Goal: Task Accomplishment & Management: Manage account settings

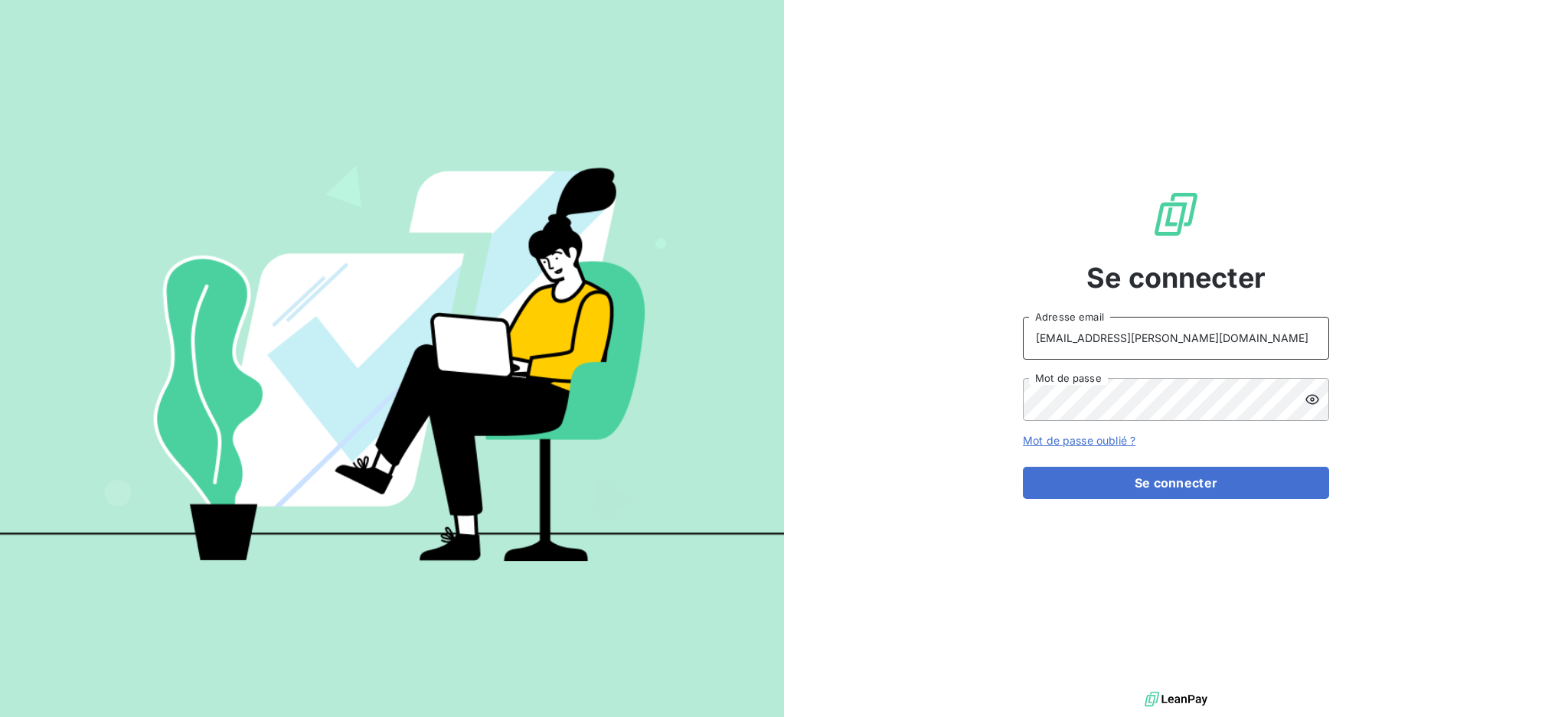
click at [1250, 348] on input "recouvrement@serpe.fr" at bounding box center [1176, 338] width 306 height 43
type input "dubuc@serpe.fr"
click at [1117, 488] on button "Se connecter" at bounding box center [1176, 483] width 306 height 32
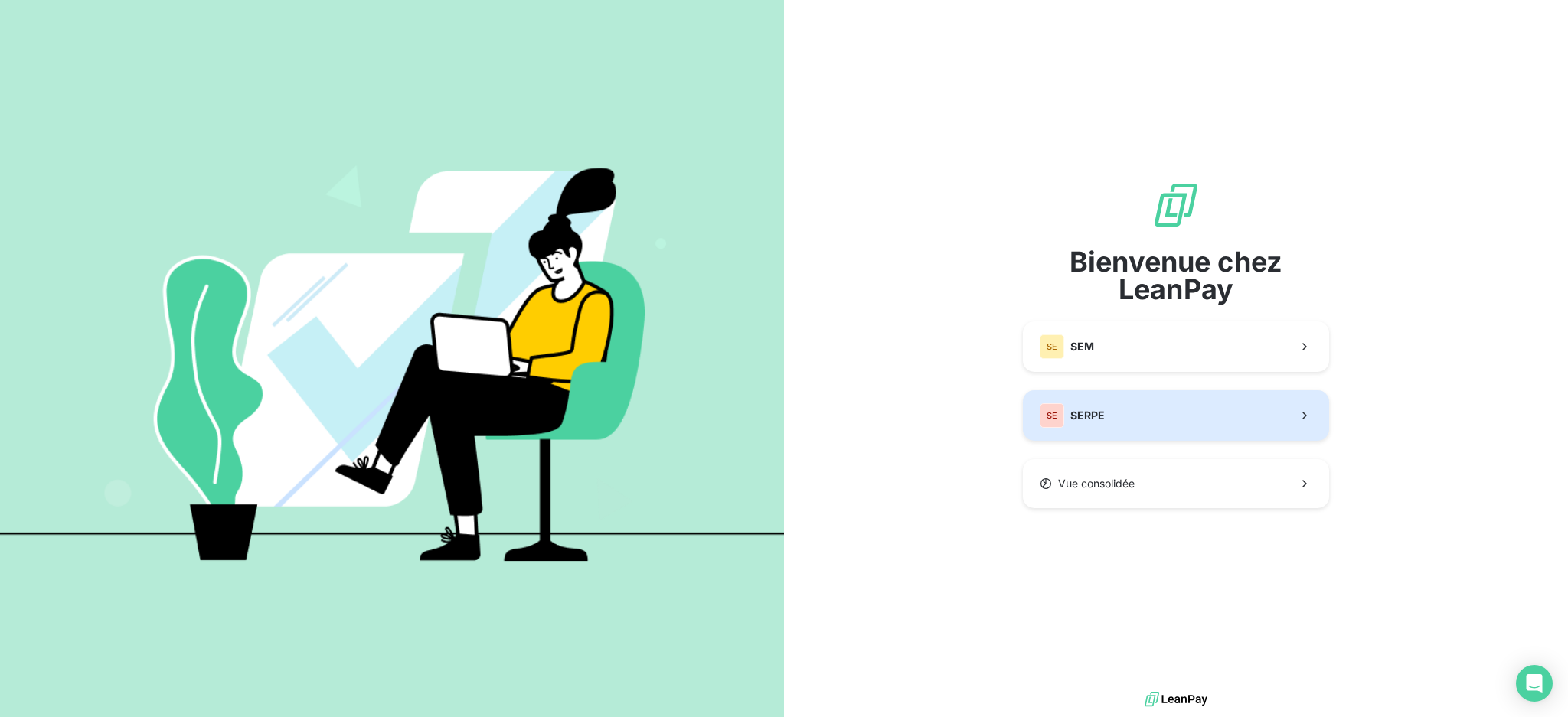
click at [1080, 430] on button "SE SERPE" at bounding box center [1176, 415] width 306 height 50
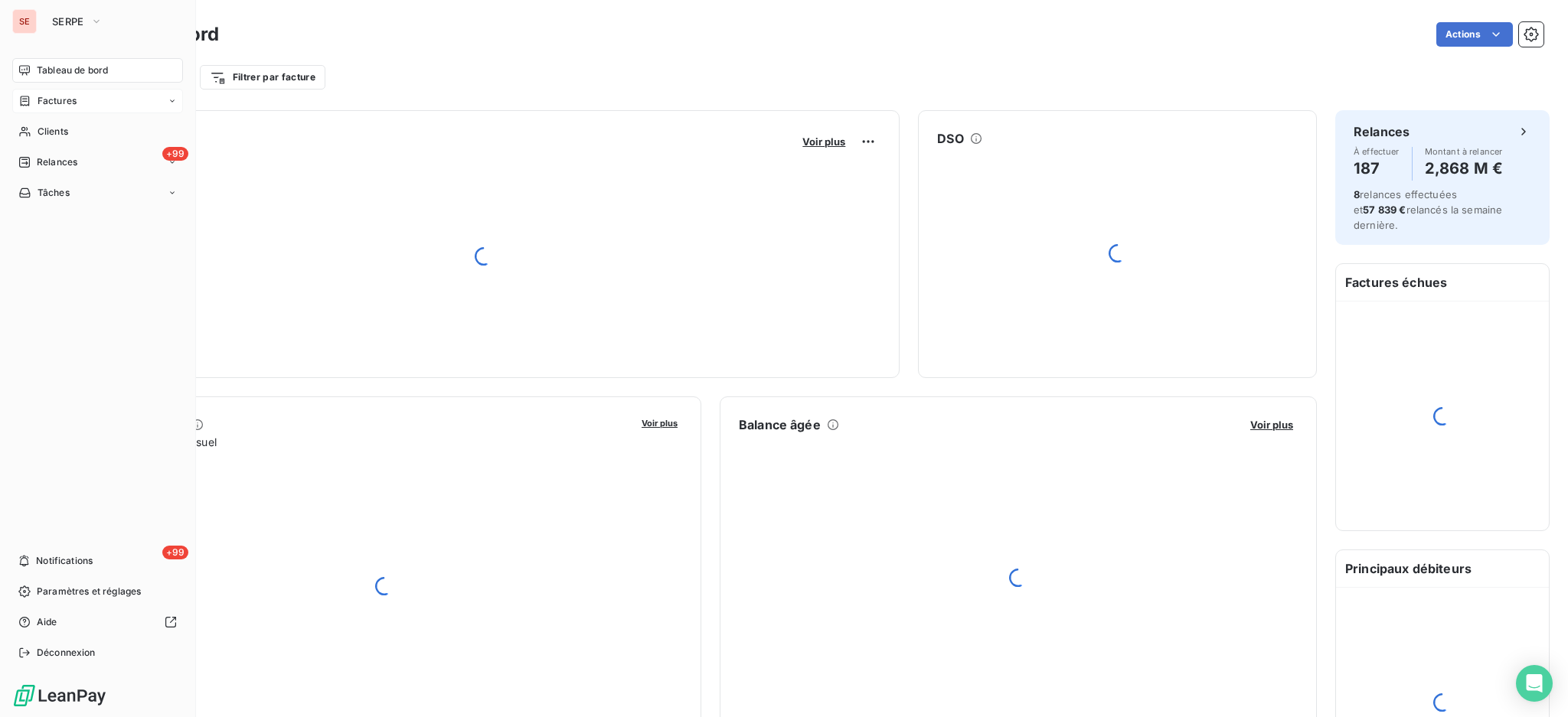
click at [51, 100] on span "Factures" at bounding box center [57, 101] width 39 height 14
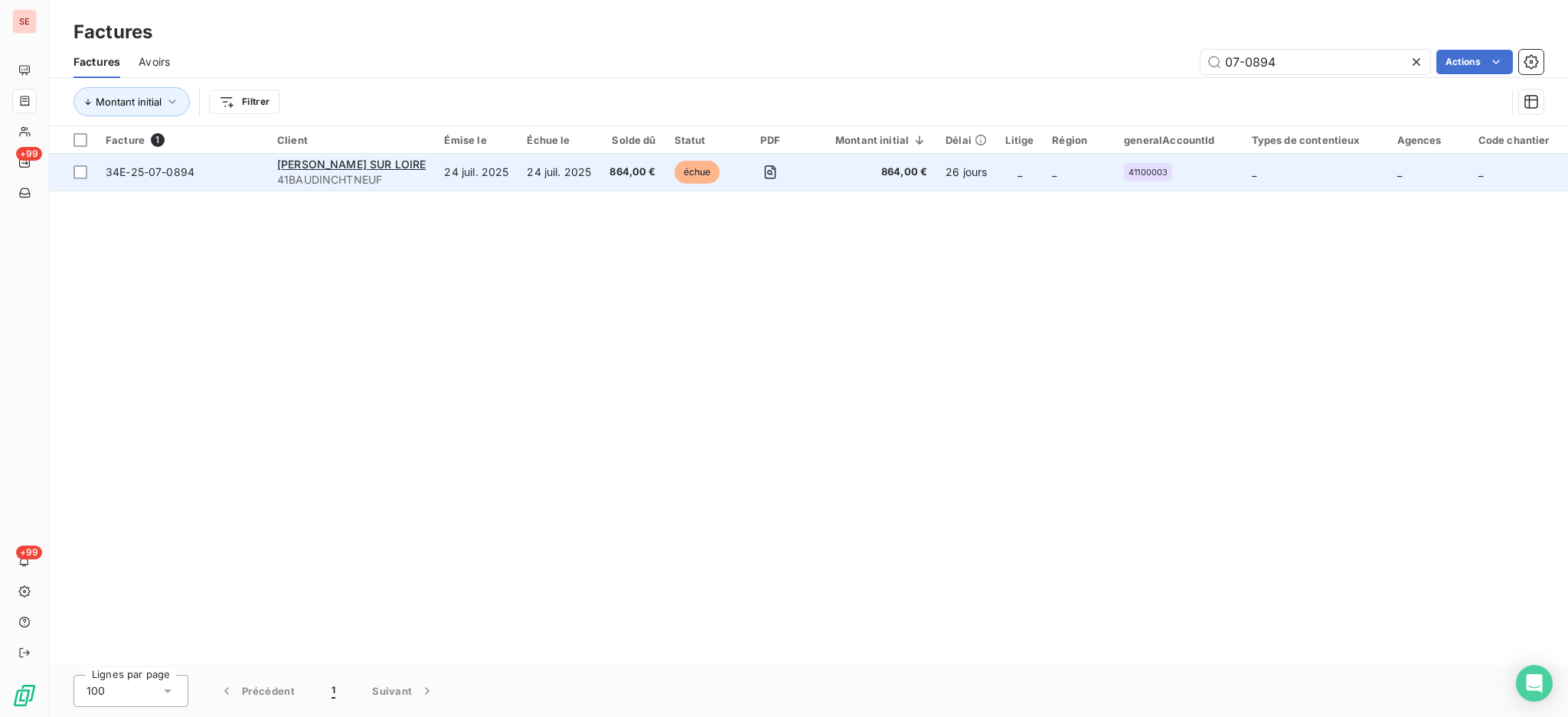
click at [518, 165] on td "24 juil. 2025" at bounding box center [476, 172] width 82 height 37
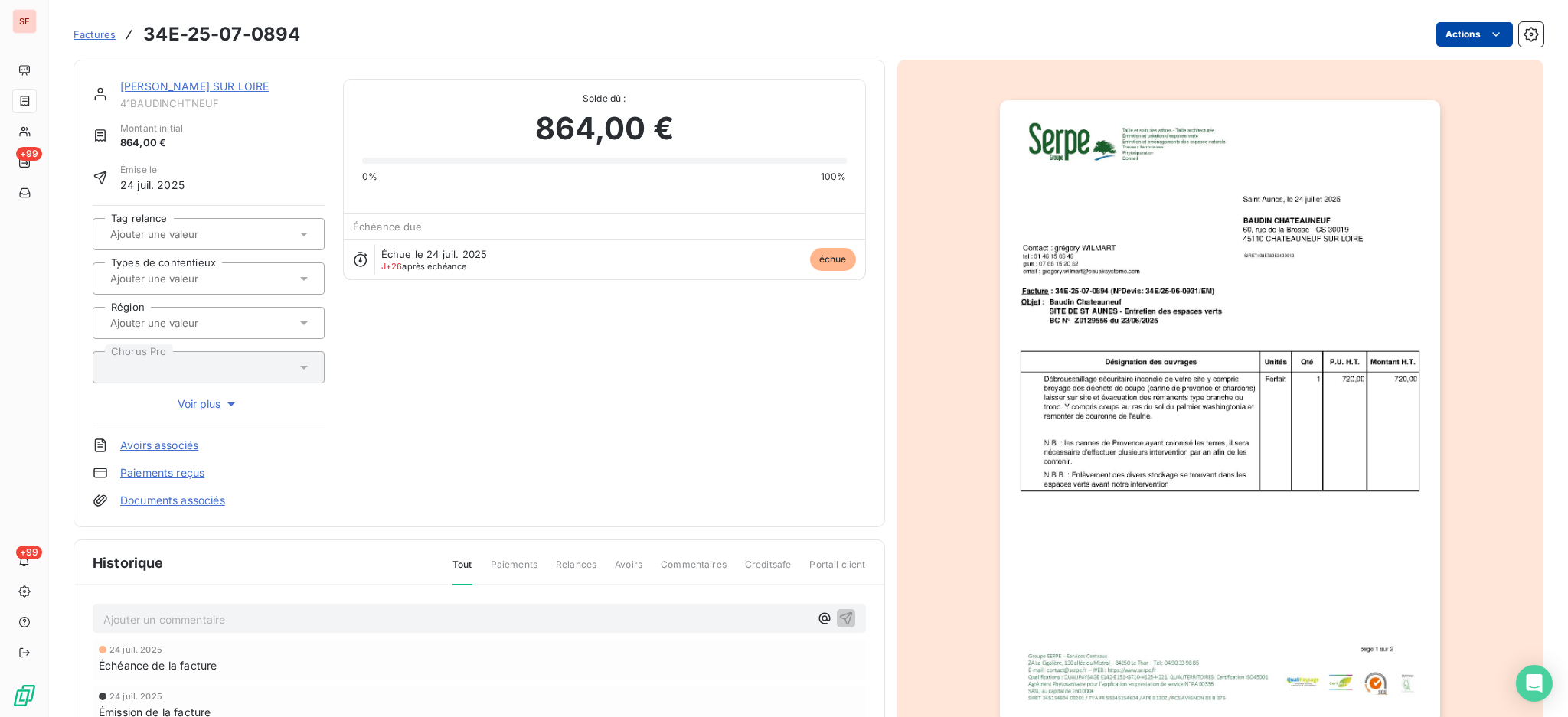
click at [1451, 29] on html "SE +99 +99 Factures 34E-25-07-0894 Actions [PERSON_NAME] SUR LOIRE 41BAUDINCHTN…" at bounding box center [784, 358] width 1568 height 717
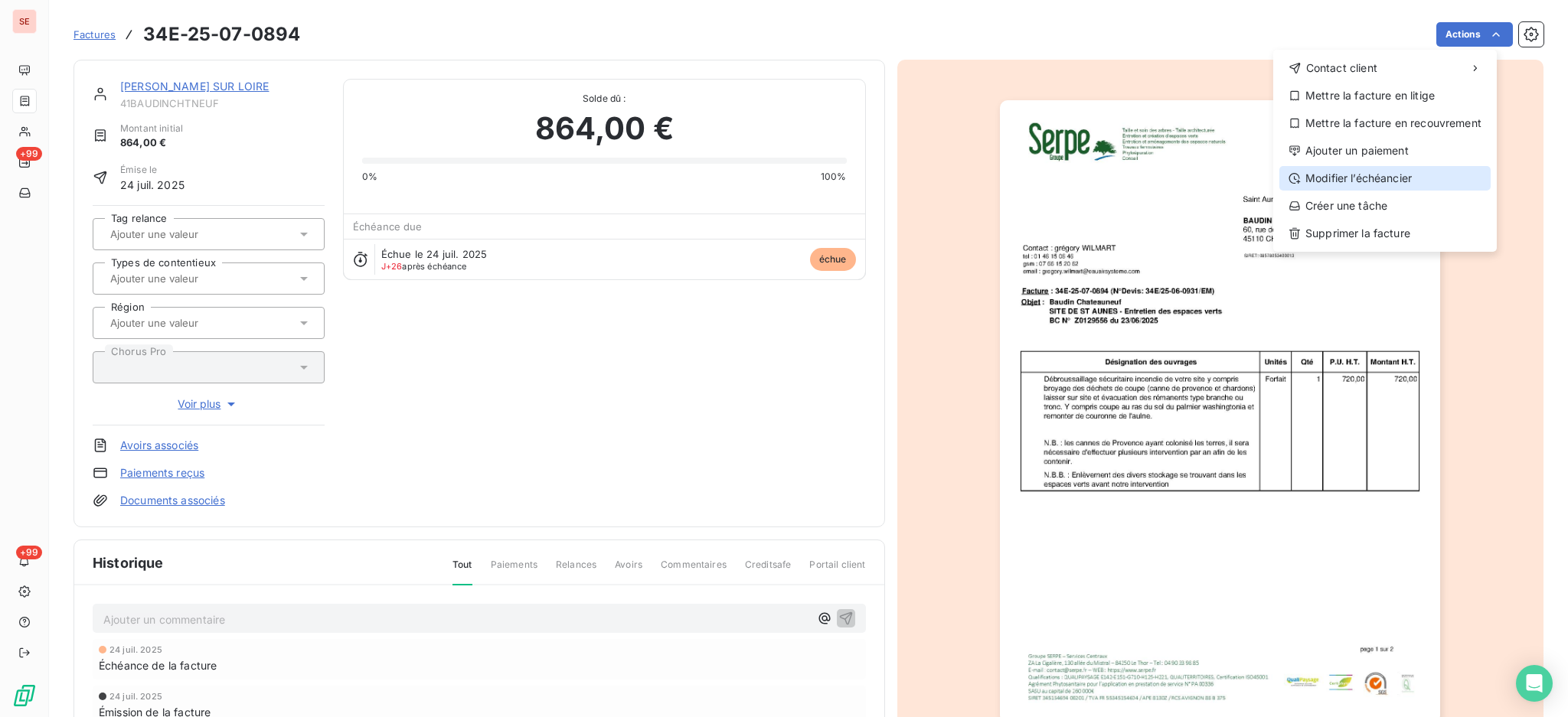
click at [1411, 177] on div "Modifier l’échéancier" at bounding box center [1385, 178] width 211 height 25
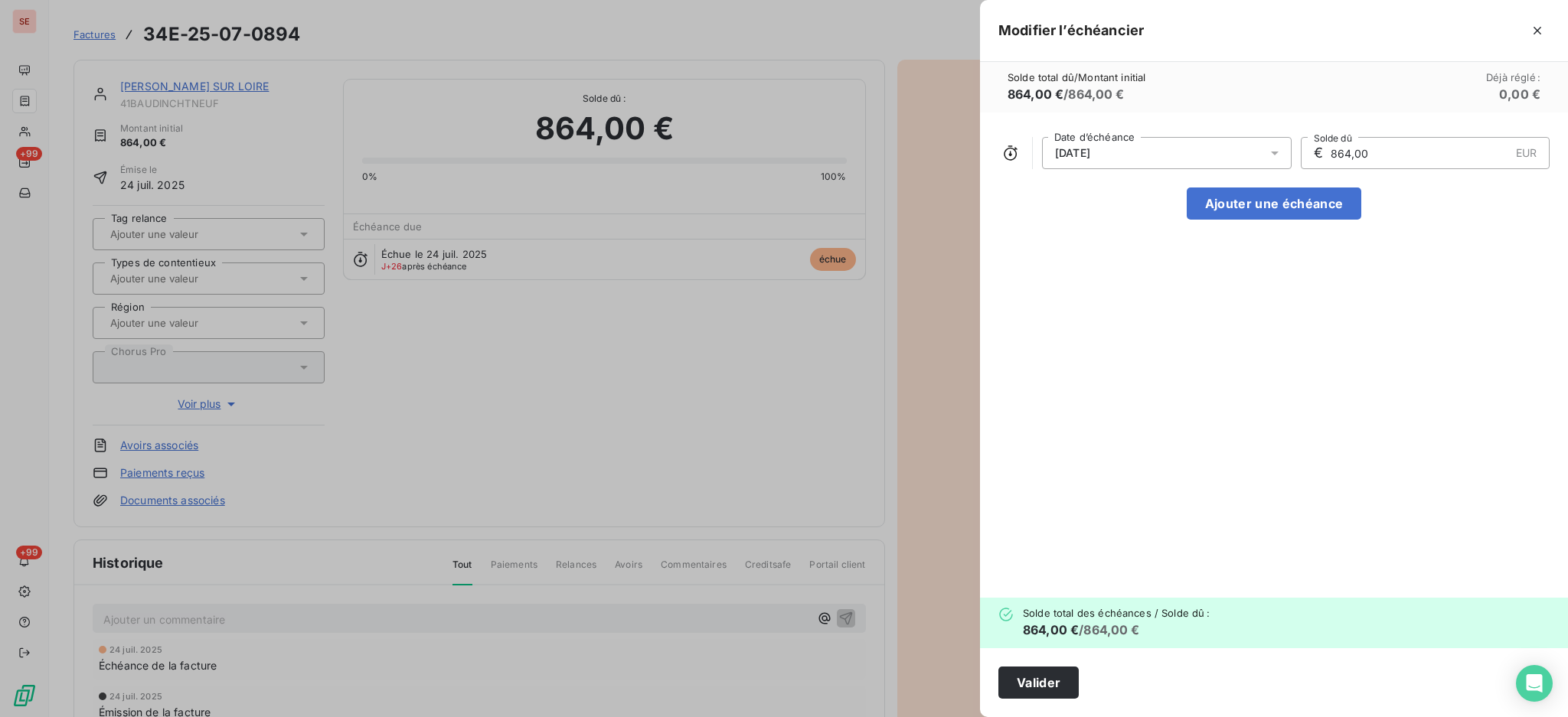
click at [1271, 155] on icon at bounding box center [1274, 153] width 16 height 16
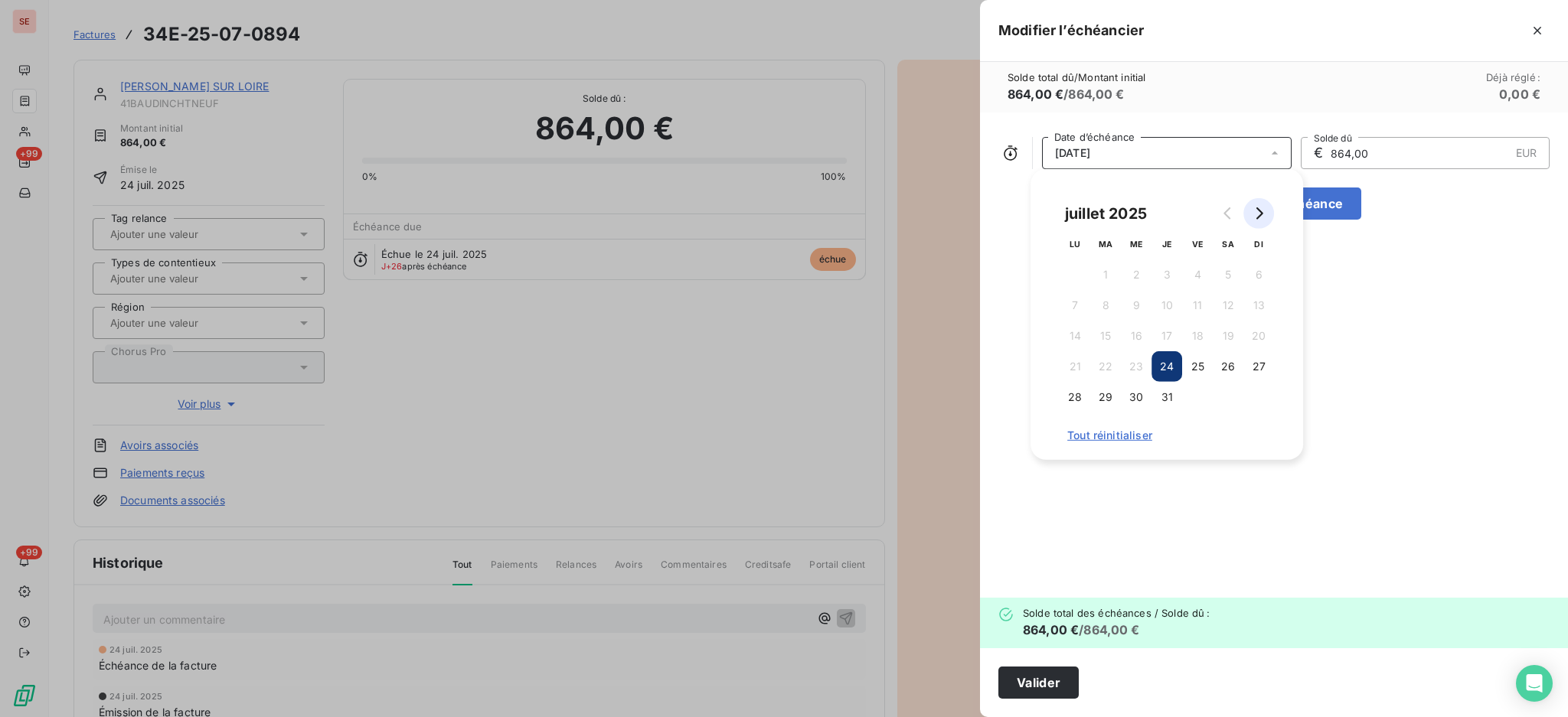
click at [1272, 216] on button "Go to next month" at bounding box center [1258, 213] width 30 height 30
click at [1255, 372] on button "24" at bounding box center [1258, 366] width 30 height 30
click at [1022, 670] on button "Valider" at bounding box center [1038, 682] width 81 height 32
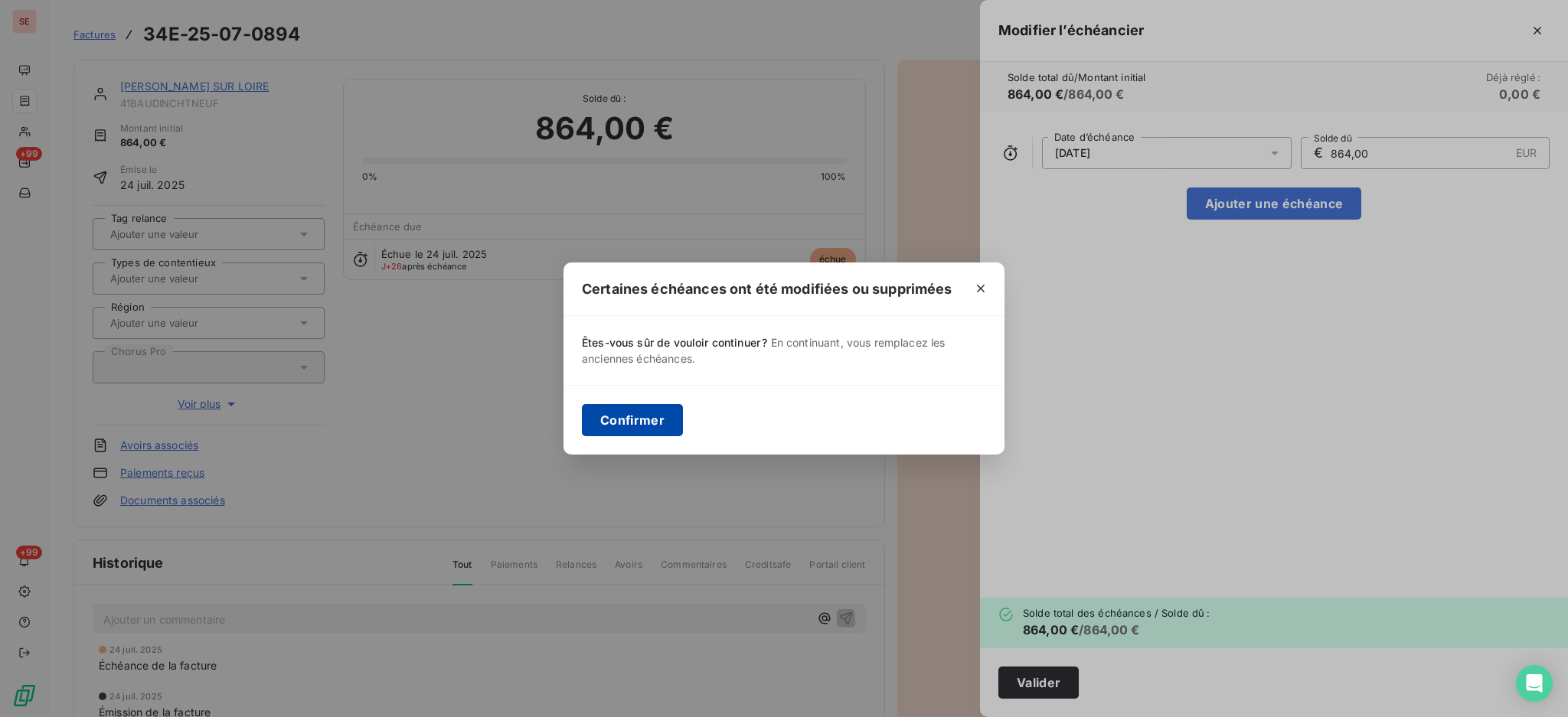
click at [621, 412] on button "Confirmer" at bounding box center [632, 420] width 101 height 32
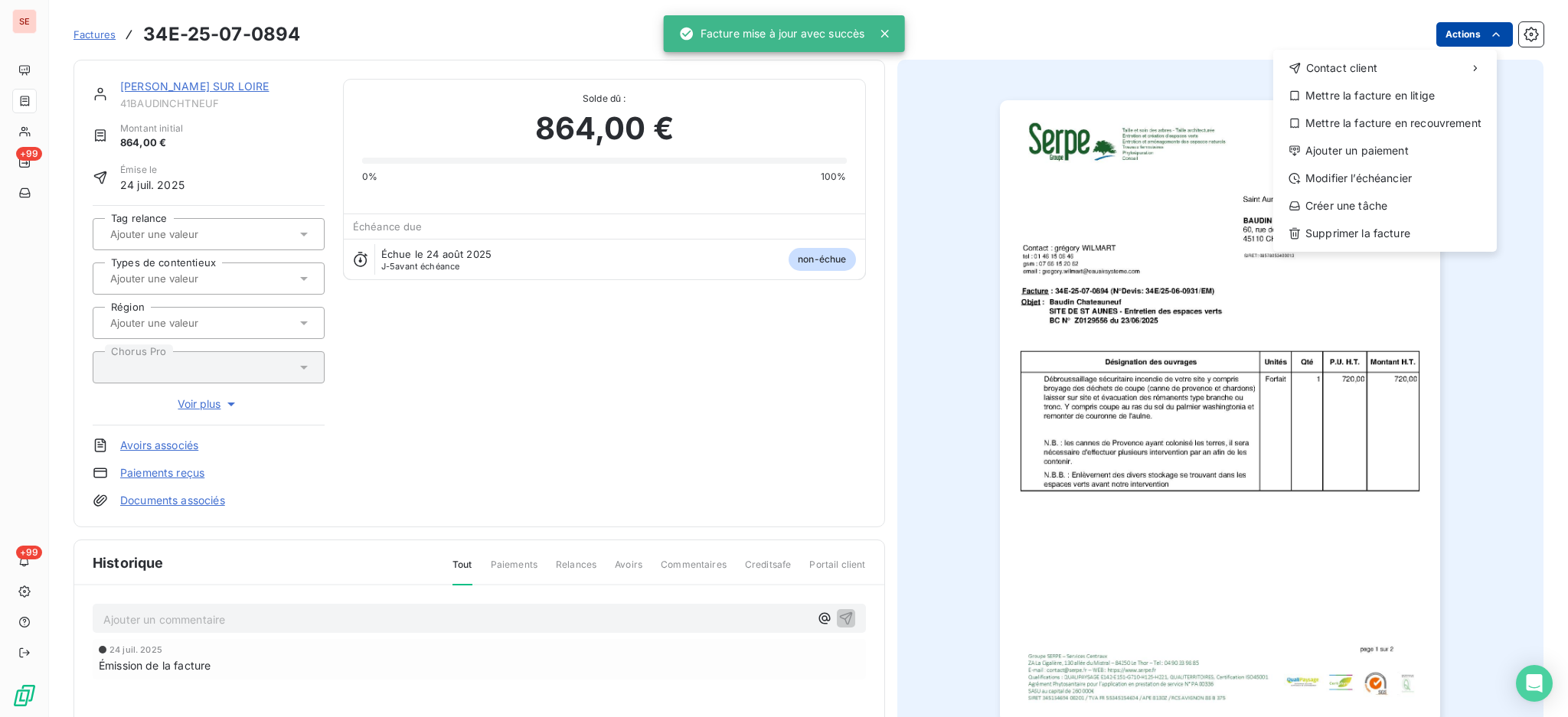
click at [1456, 33] on html "SE +99 +99 Factures 34E-25-07-0894 Actions Contact client Mettre la facture en …" at bounding box center [784, 358] width 1568 height 717
click at [1435, 148] on div "Ajouter un paiement" at bounding box center [1385, 151] width 211 height 25
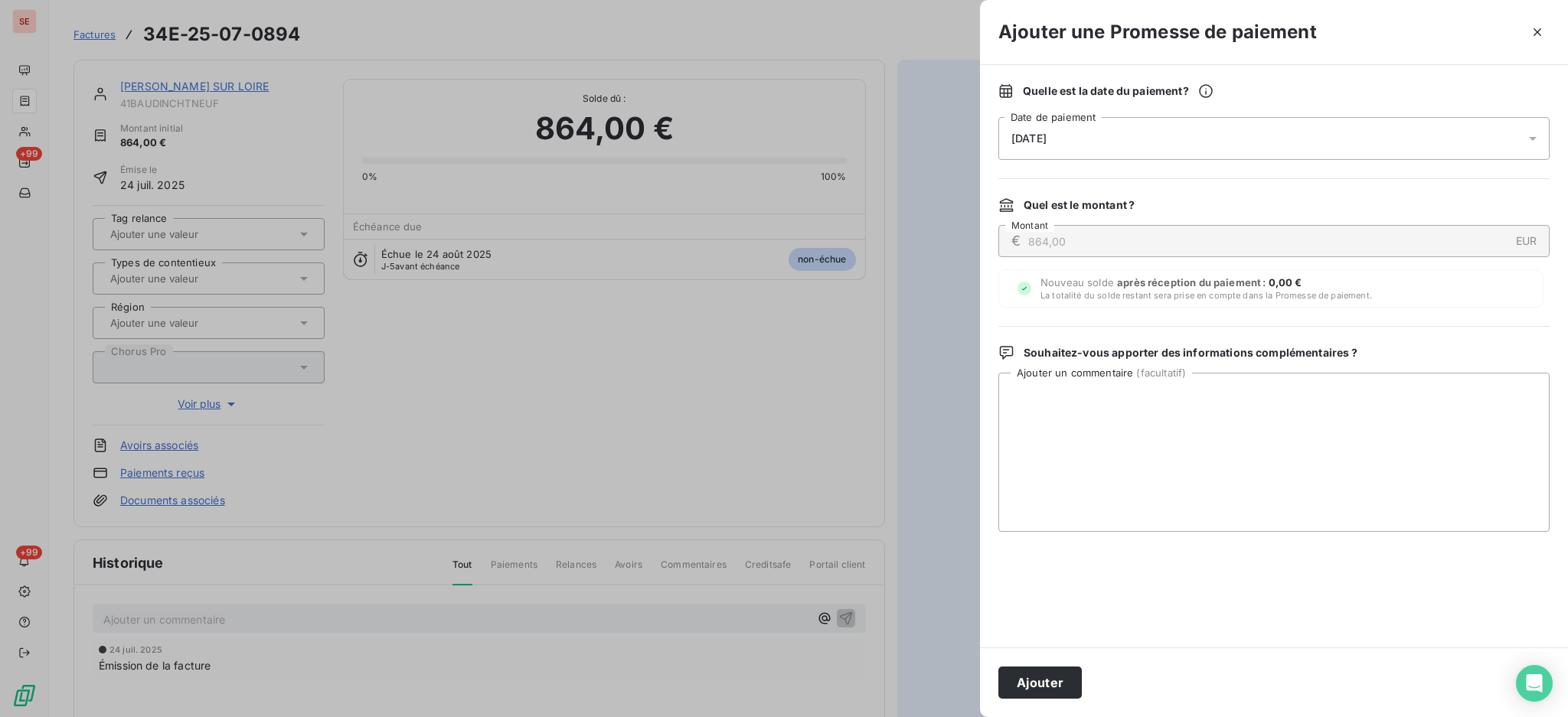
click at [1531, 139] on icon at bounding box center [1532, 138] width 16 height 16
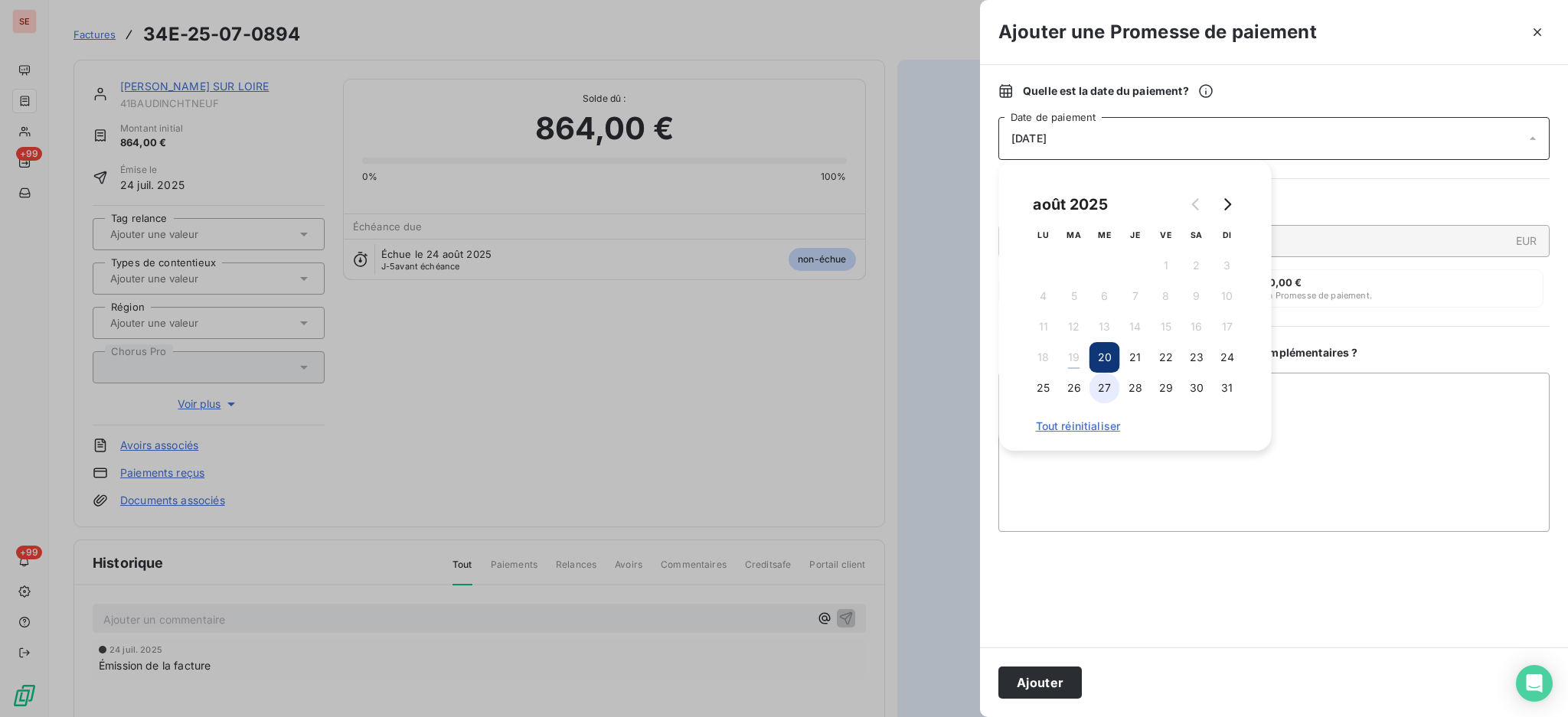
click at [1101, 395] on button "27" at bounding box center [1104, 388] width 30 height 30
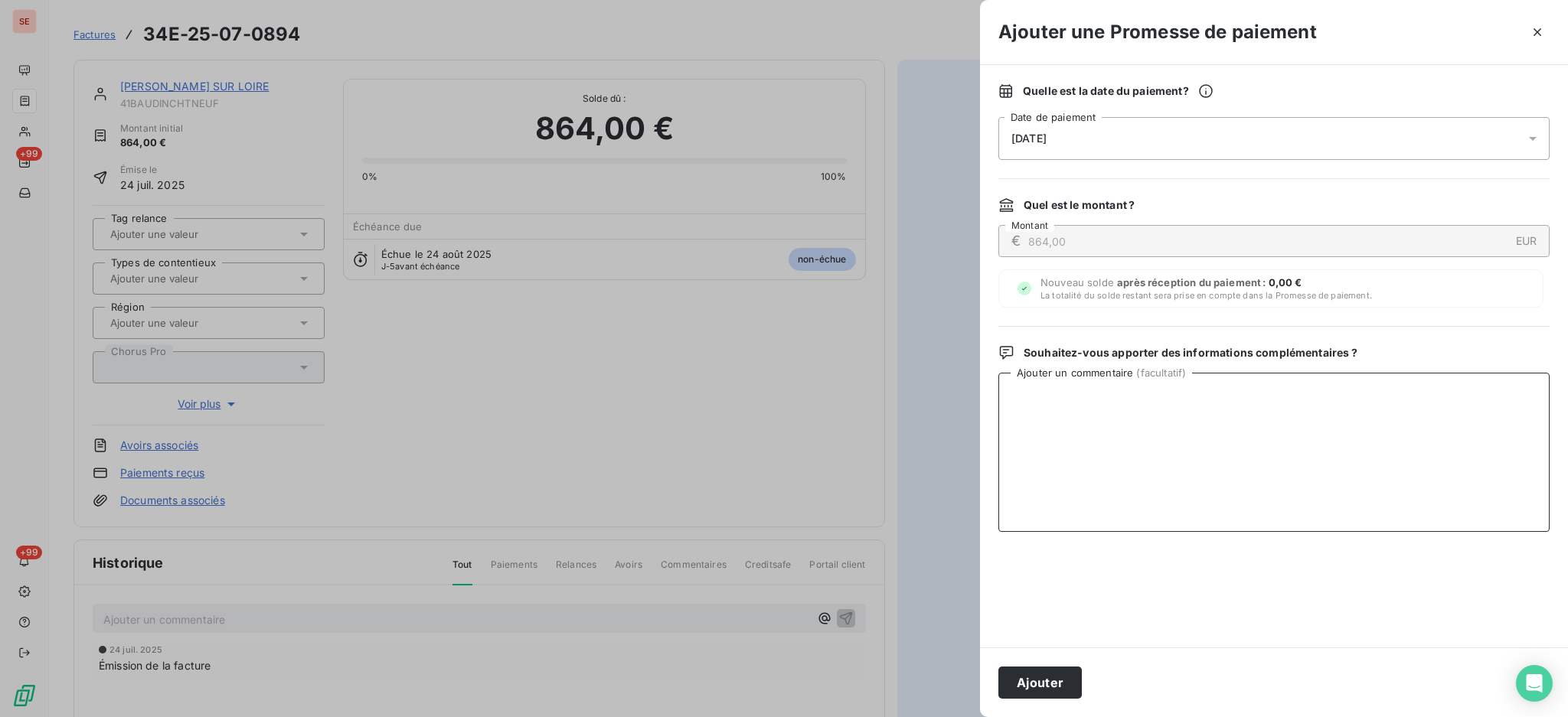
drag, startPoint x: 1192, startPoint y: 476, endPoint x: 1201, endPoint y: 479, distance: 9.5
click at [1193, 476] on textarea "Ajouter un commentaire ( facultatif )" at bounding box center [1273, 453] width 552 height 159
click at [1040, 421] on textarea "Ajouter un commentaire ( facultatif )" at bounding box center [1273, 453] width 552 height 159
type textarea "a"
type textarea "AVIS DE VIRT reçu"
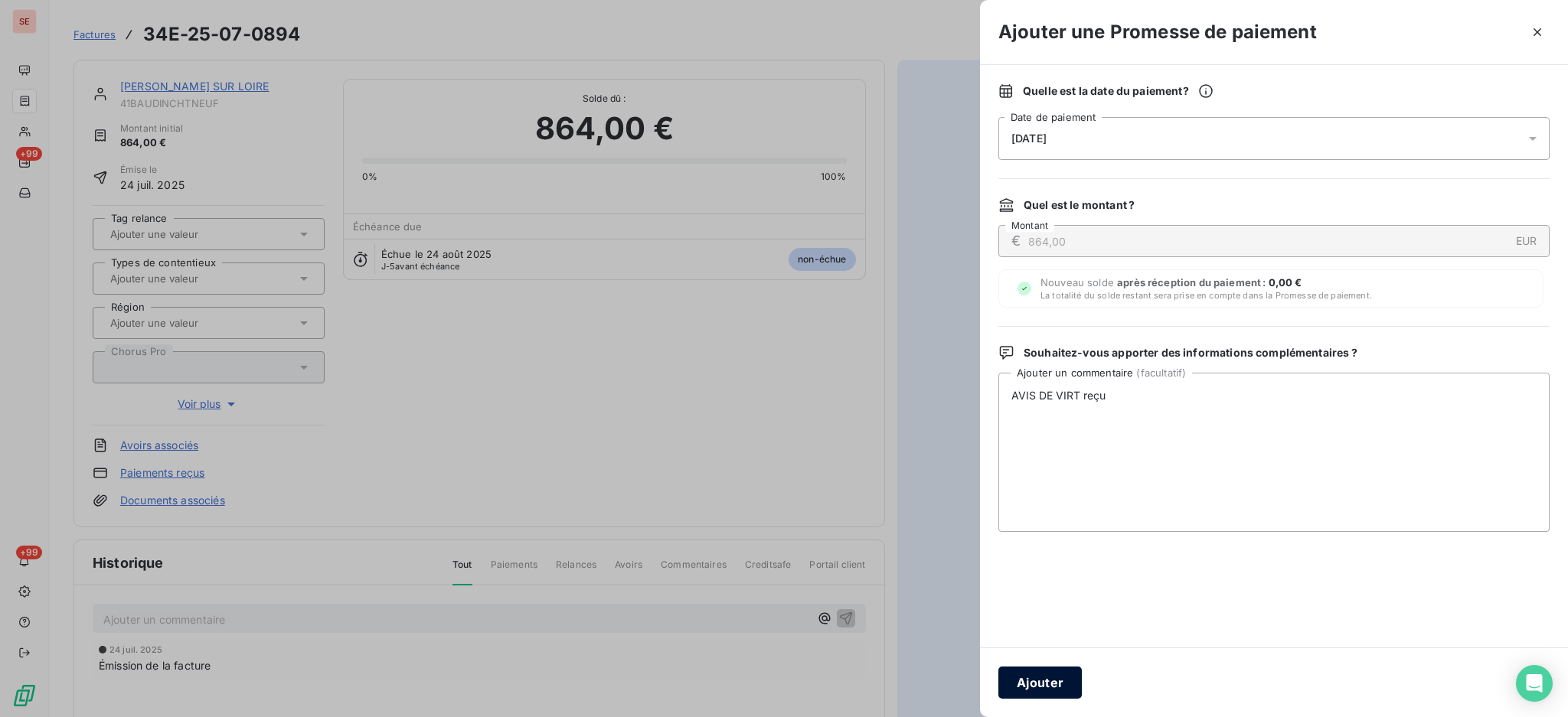
click at [1034, 690] on button "Ajouter" at bounding box center [1039, 682] width 83 height 32
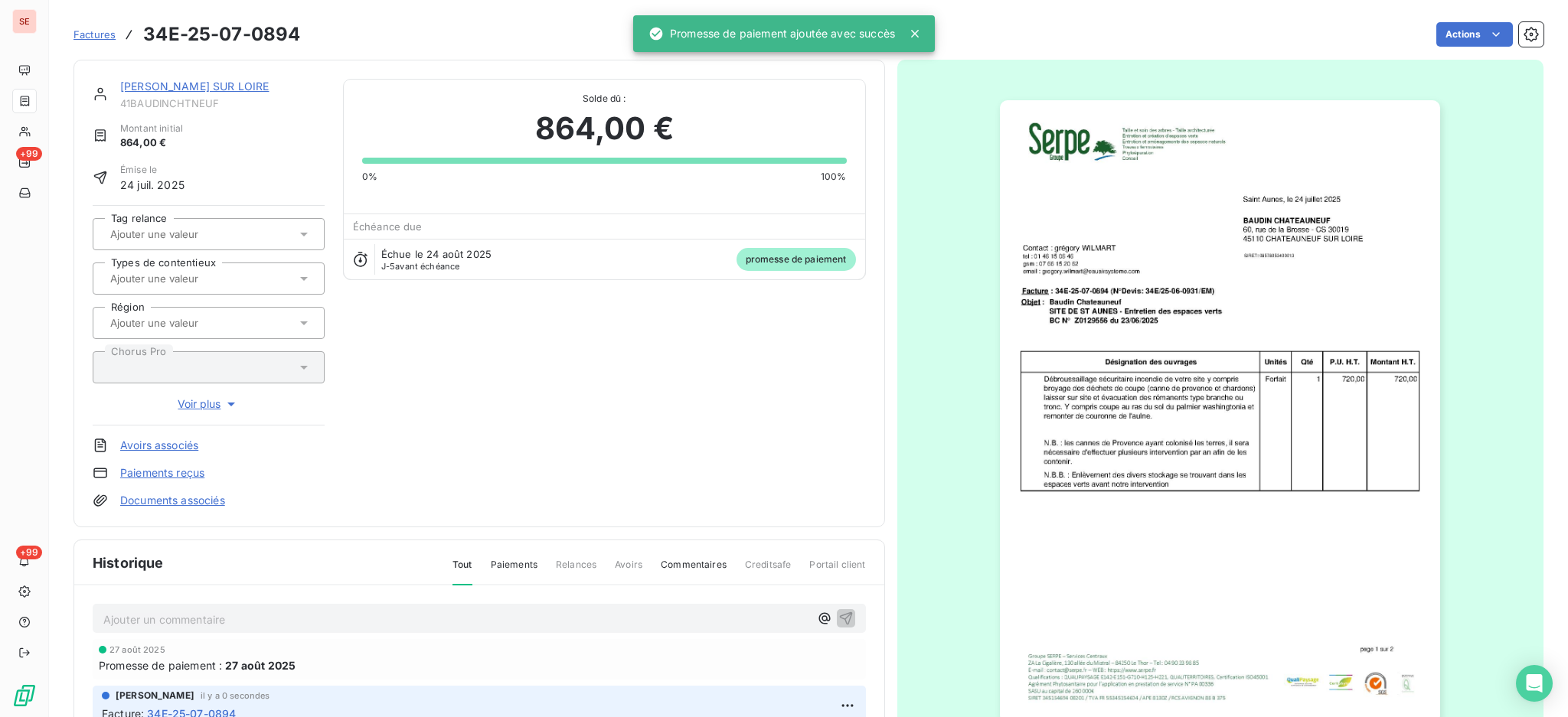
click at [209, 498] on link "Documents associés" at bounding box center [172, 500] width 105 height 16
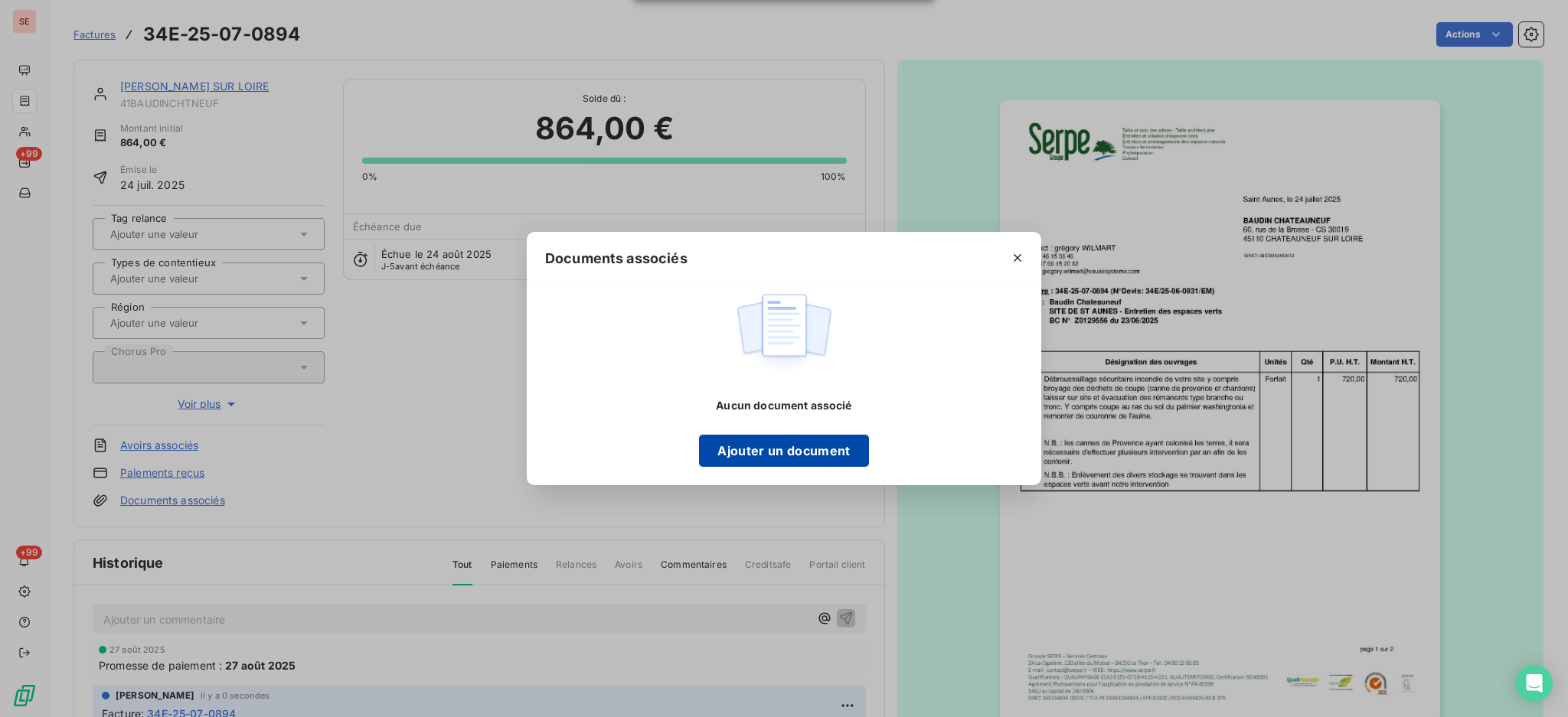
click at [797, 446] on button "Ajouter un document" at bounding box center [783, 450] width 169 height 32
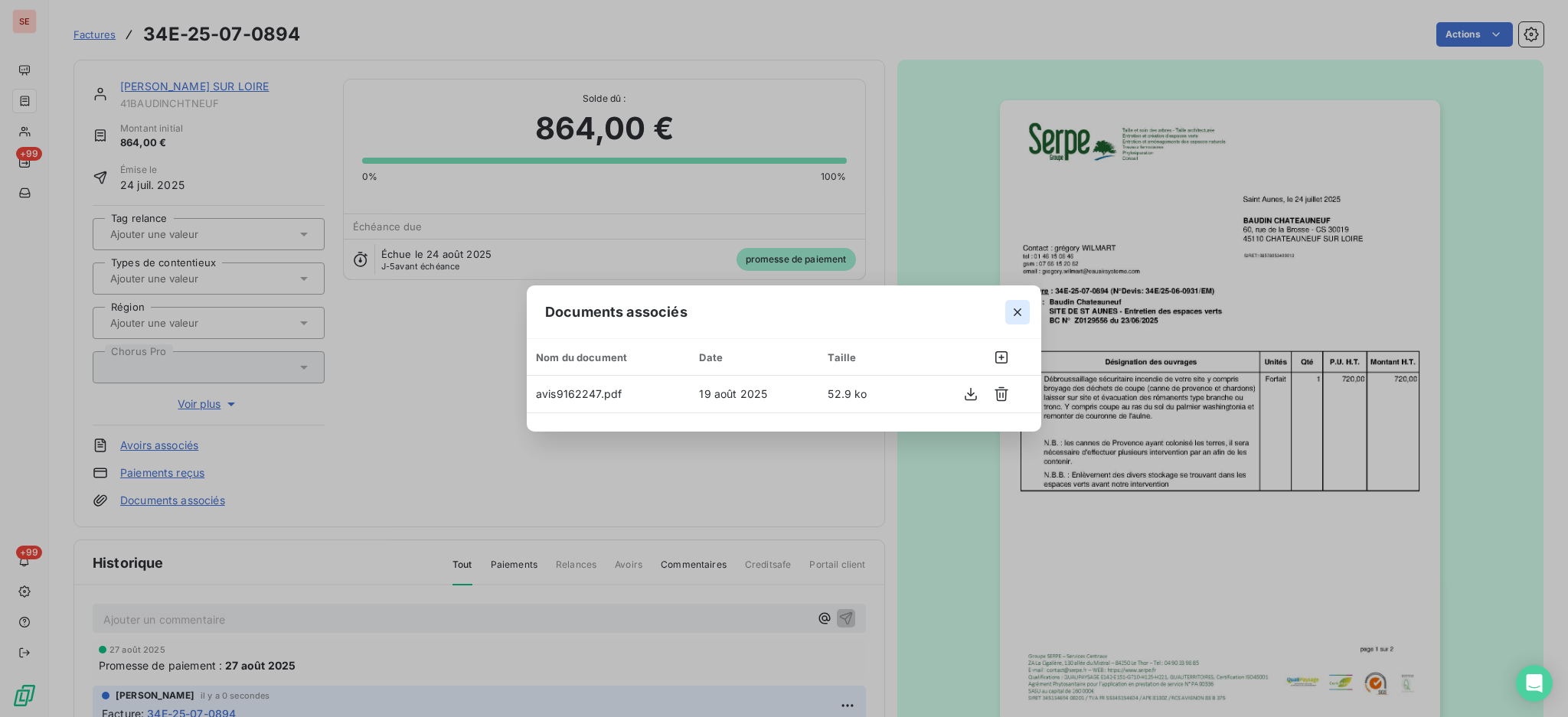
click at [1021, 307] on icon "button" at bounding box center [1017, 312] width 16 height 16
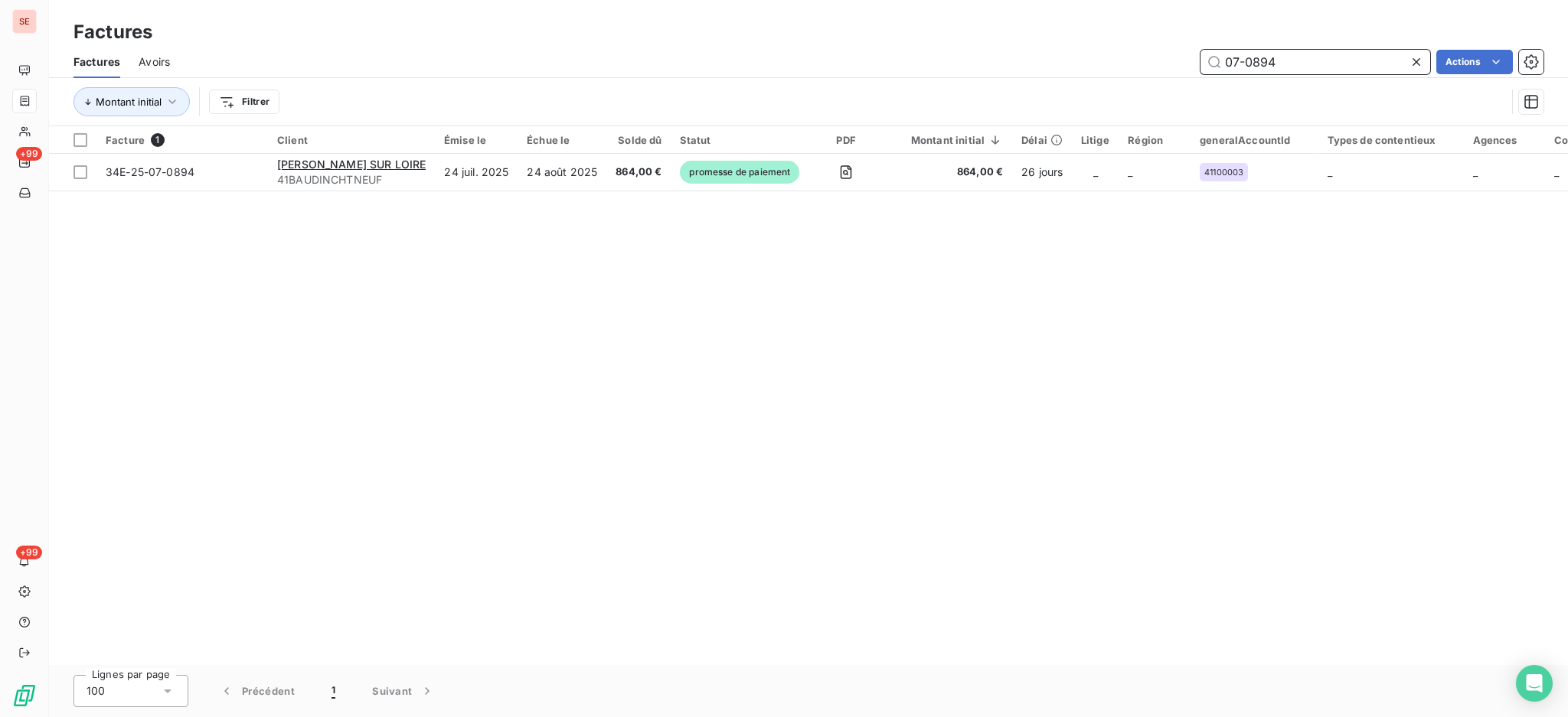
drag, startPoint x: 1302, startPoint y: 56, endPoint x: 1181, endPoint y: 79, distance: 123.2
click at [1182, 79] on div "Factures Avoirs 07-0894 Actions Montant initial Filtrer" at bounding box center [809, 85] width 1520 height 80
click at [1181, 79] on div "Montant initial Filtrer" at bounding box center [808, 102] width 1470 height 48
drag, startPoint x: 1316, startPoint y: 61, endPoint x: 1225, endPoint y: 78, distance: 92.6
click at [1225, 78] on div "Factures Avoirs 07-0894 Actions Montant initial Filtrer" at bounding box center [809, 85] width 1520 height 80
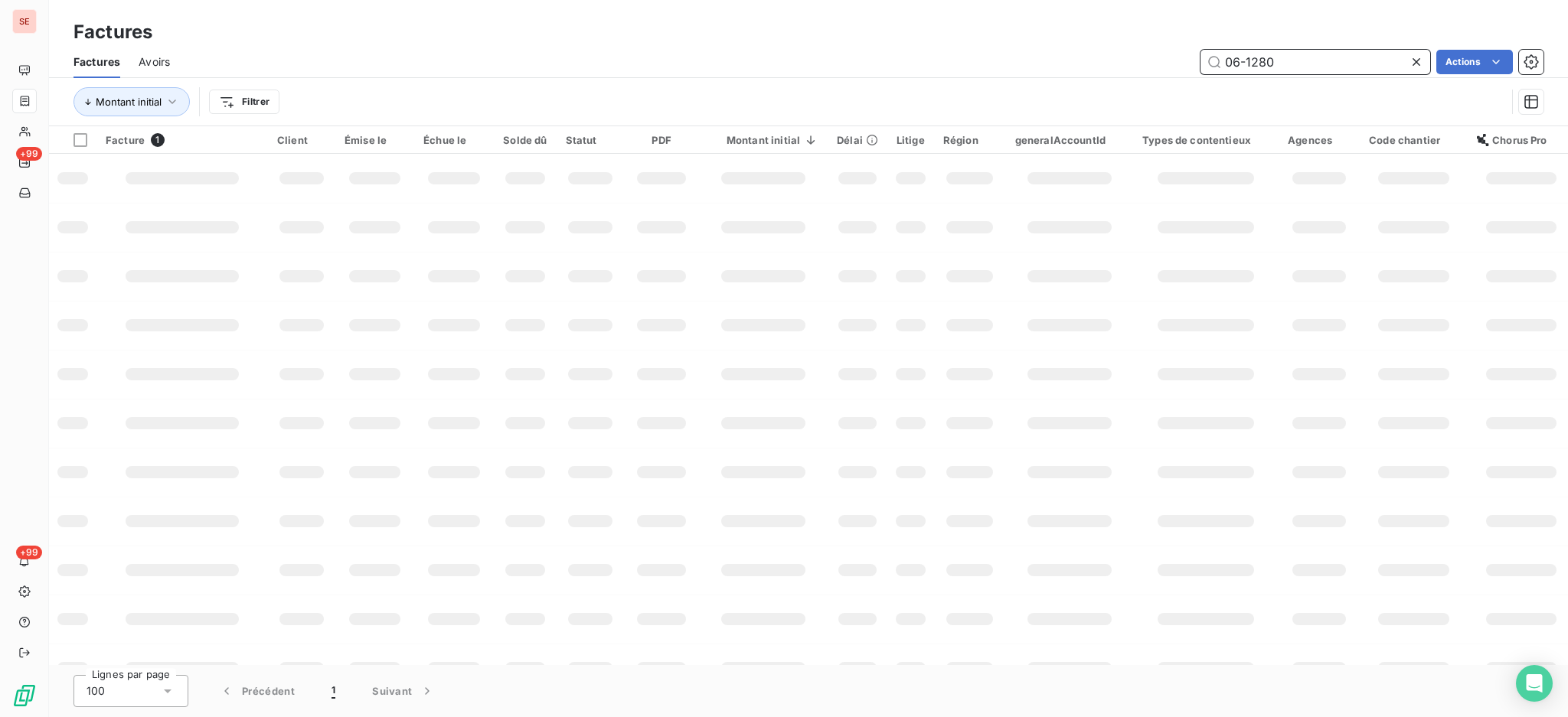
type input "06-1280"
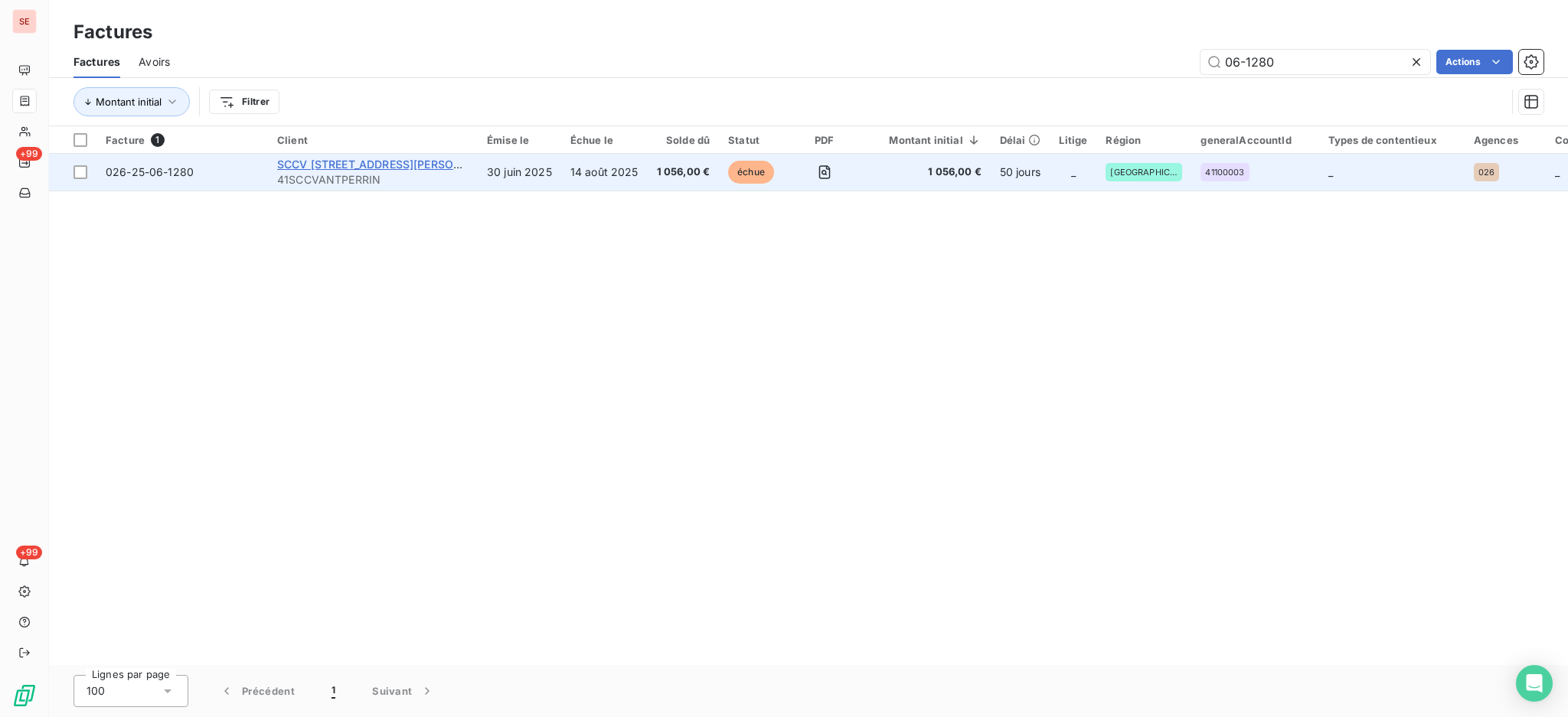
click at [406, 167] on span "SCCV [STREET_ADDRESS][PERSON_NAME]" at bounding box center [390, 164] width 226 height 13
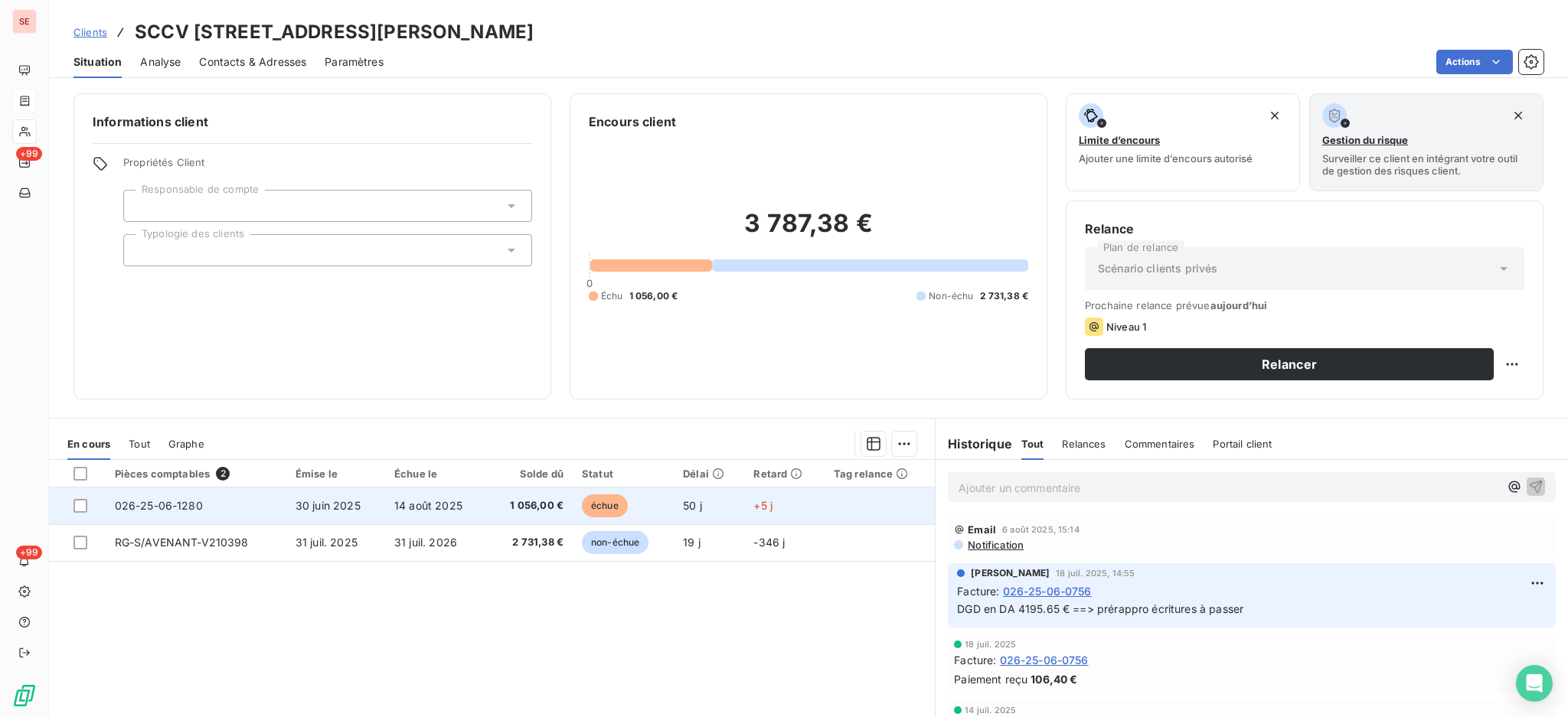
click at [403, 506] on span "14 août 2025" at bounding box center [428, 506] width 68 height 13
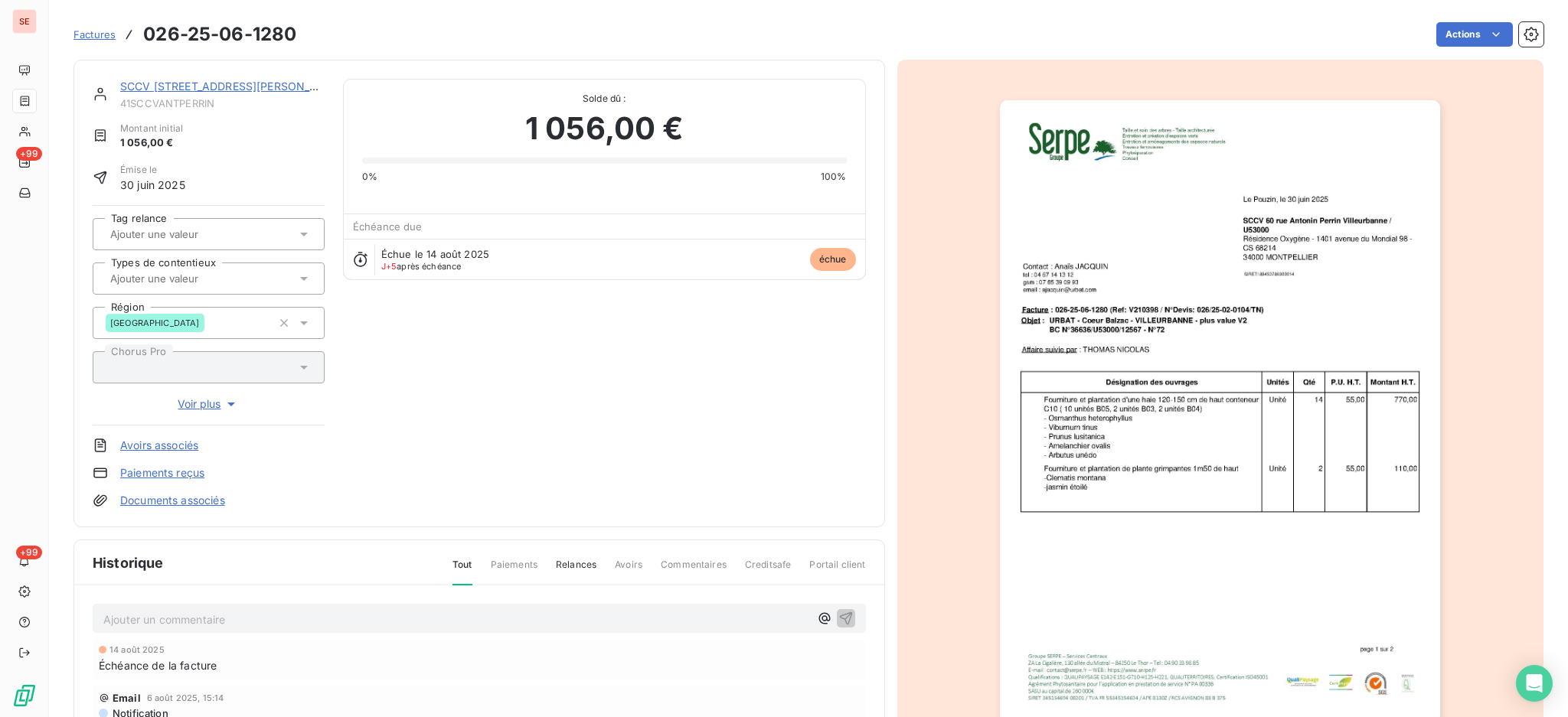
click at [291, 615] on p "Ajouter un commentaire ﻿" at bounding box center [456, 619] width 706 height 19
click at [300, 618] on p "18/08 rép de" at bounding box center [456, 618] width 706 height 17
click at [447, 627] on p "18/08 rép de [PERSON_NAME] <[PERSON_NAME][EMAIL_ADDRESS][PERSON_NAME][DOMAIN_NA…" at bounding box center [456, 618] width 706 height 17
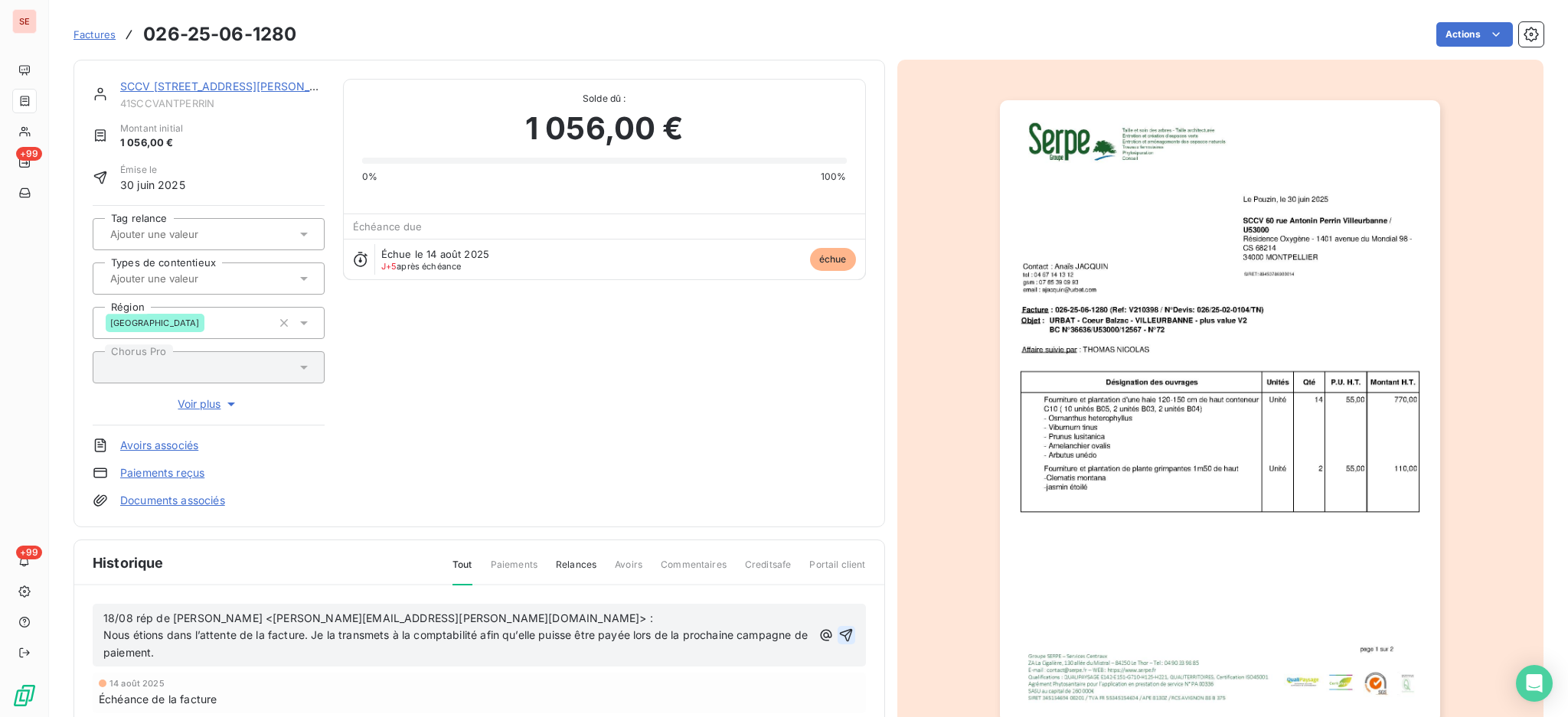
click at [840, 631] on icon "button" at bounding box center [846, 636] width 13 height 13
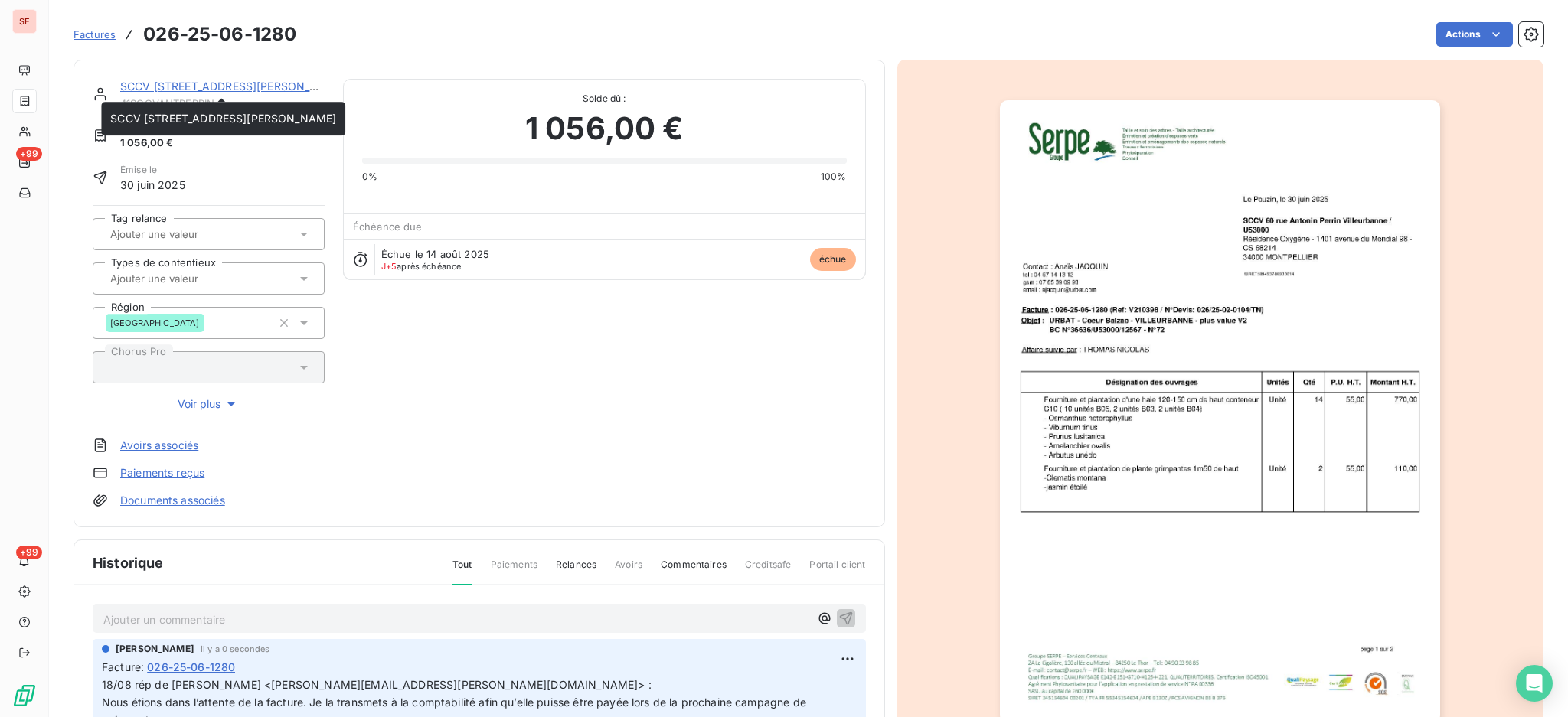
click at [271, 86] on link "SCCV [STREET_ADDRESS][PERSON_NAME]" at bounding box center [232, 86] width 226 height 13
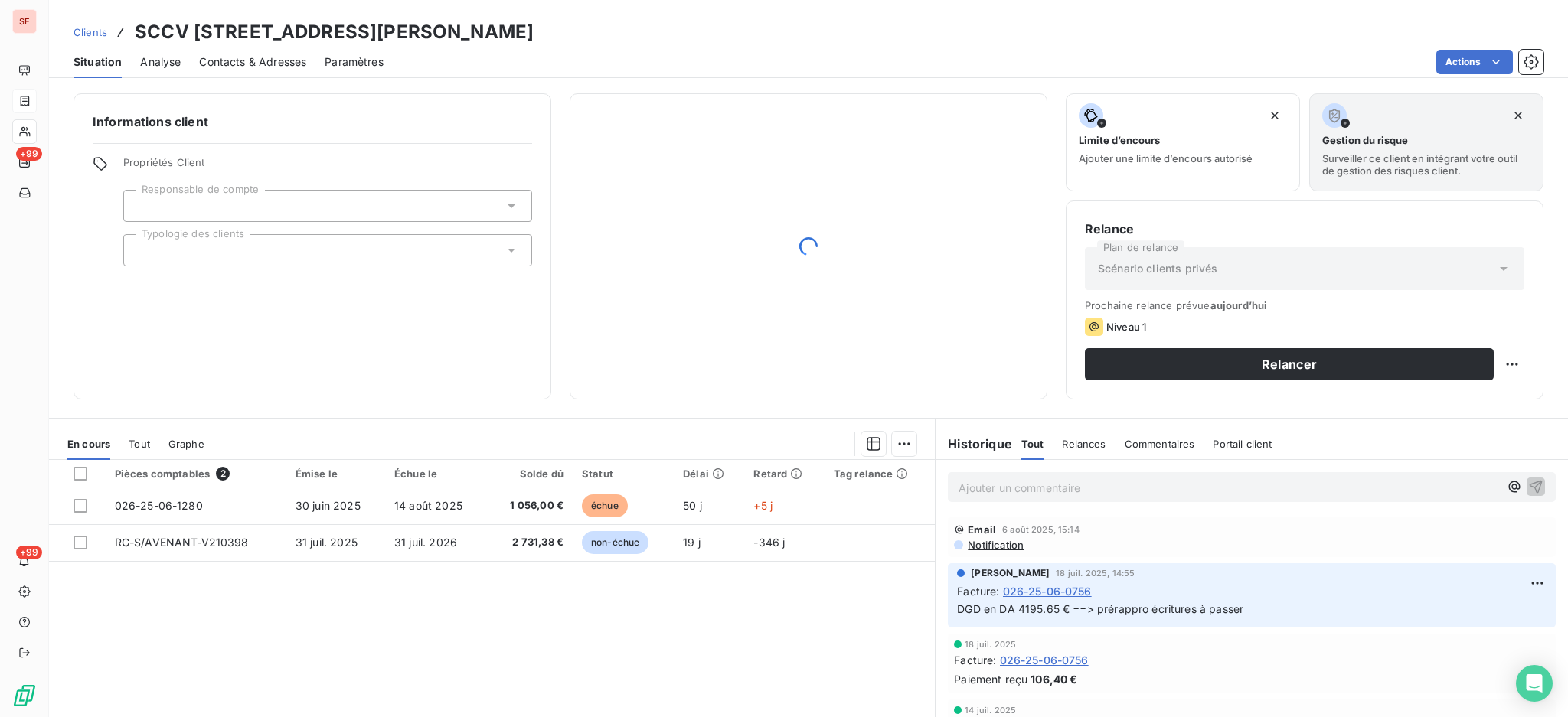
click at [255, 60] on span "Contacts & Adresses" at bounding box center [252, 61] width 107 height 16
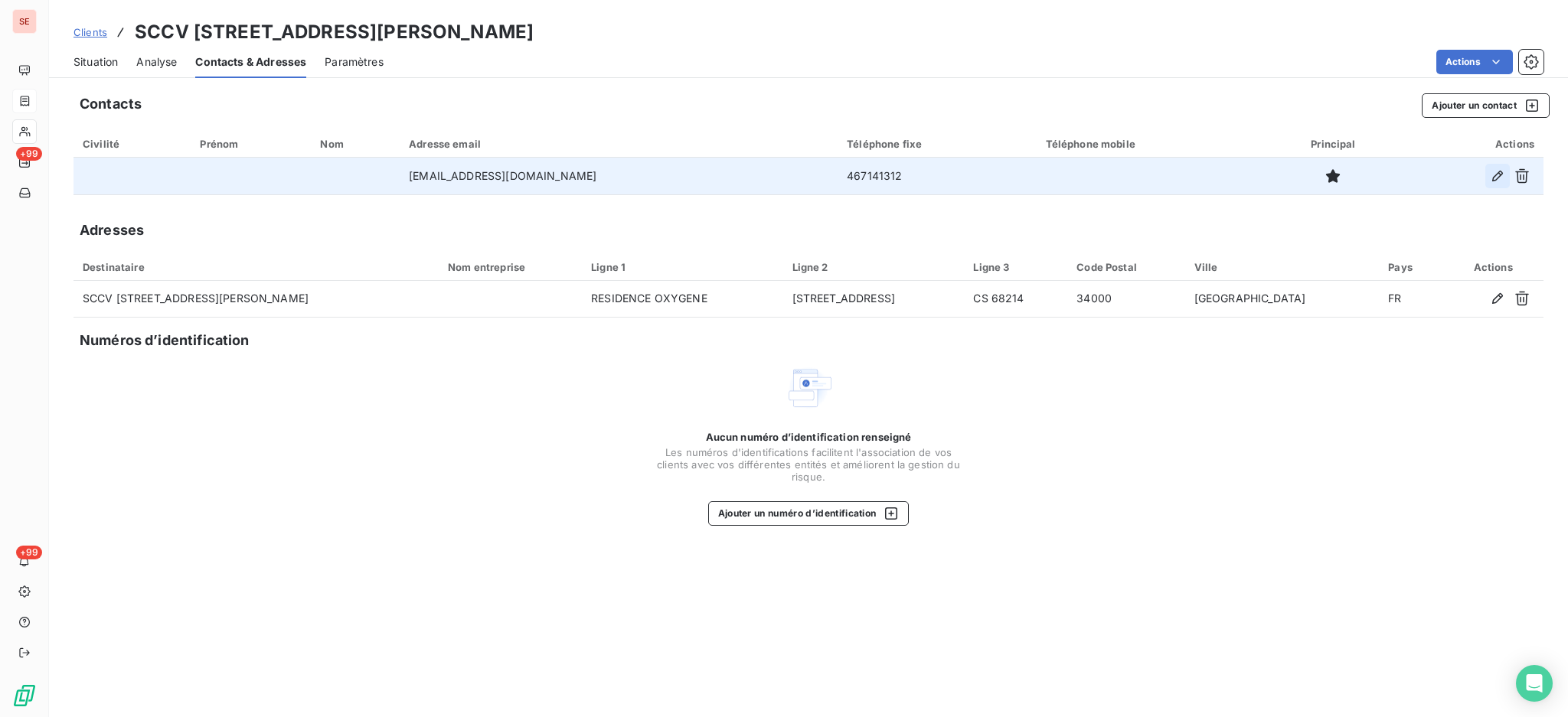
click at [1497, 176] on icon "button" at bounding box center [1498, 176] width 16 height 16
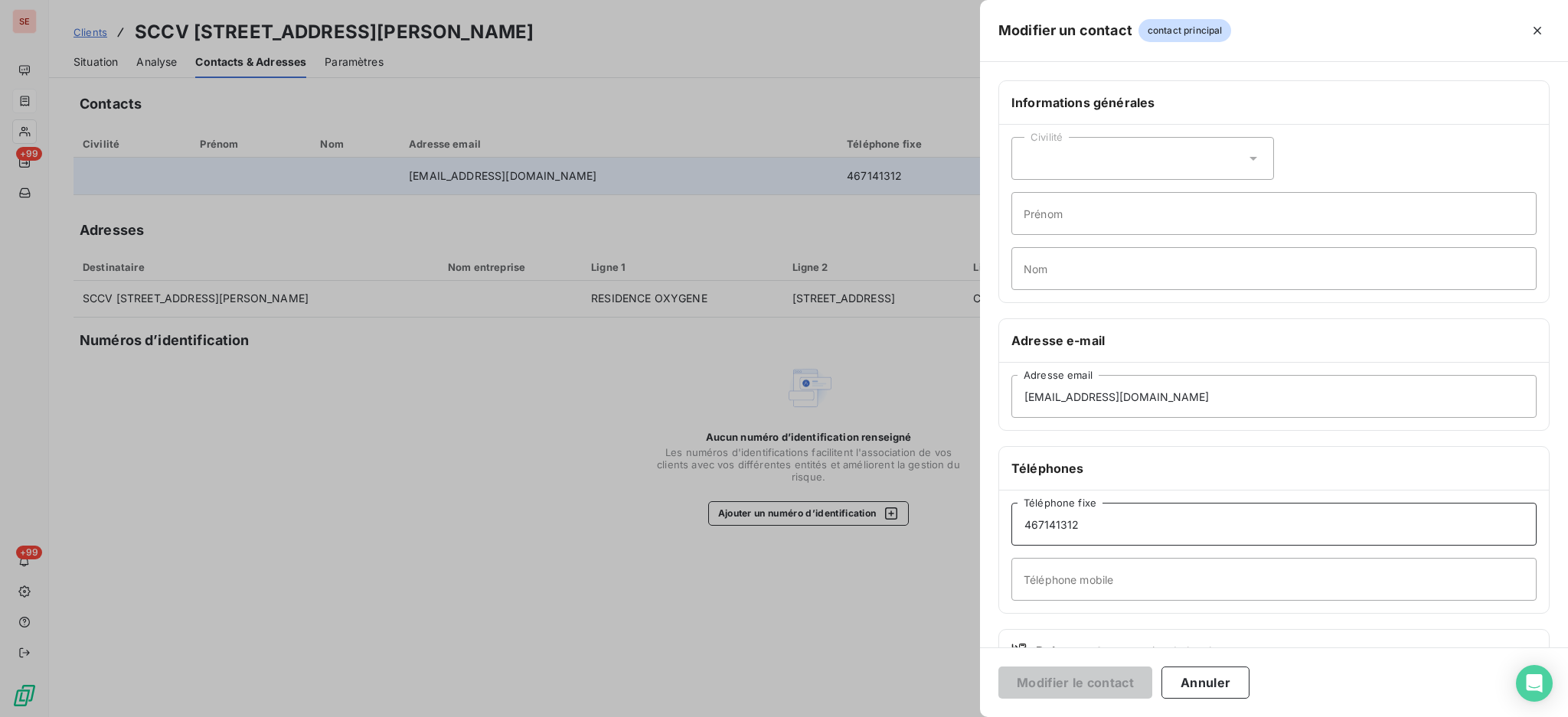
click at [1026, 522] on input "467141312" at bounding box center [1274, 524] width 525 height 43
type input "04 67 14 13 12"
click at [1092, 570] on input "Téléphone mobile" at bounding box center [1274, 579] width 525 height 43
type input "07 85 39 09 93"
click at [1066, 208] on input "Prénom" at bounding box center [1274, 213] width 525 height 43
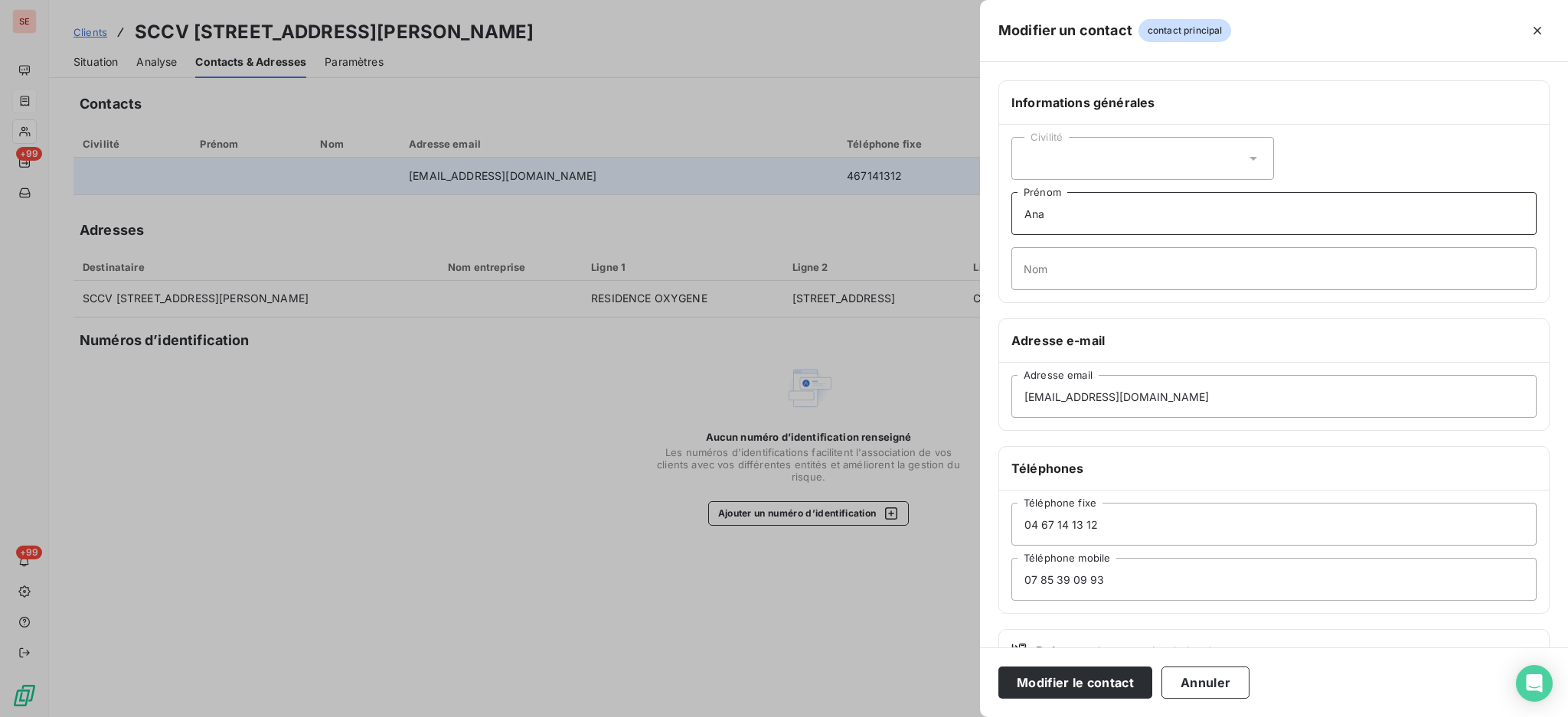
type input "AnaÏs"
click at [1079, 261] on input "Nom" at bounding box center [1274, 268] width 525 height 43
type input "[PERSON_NAME]"
click at [1246, 155] on icon at bounding box center [1253, 158] width 16 height 16
click at [1120, 195] on li "Madame" at bounding box center [1143, 197] width 263 height 27
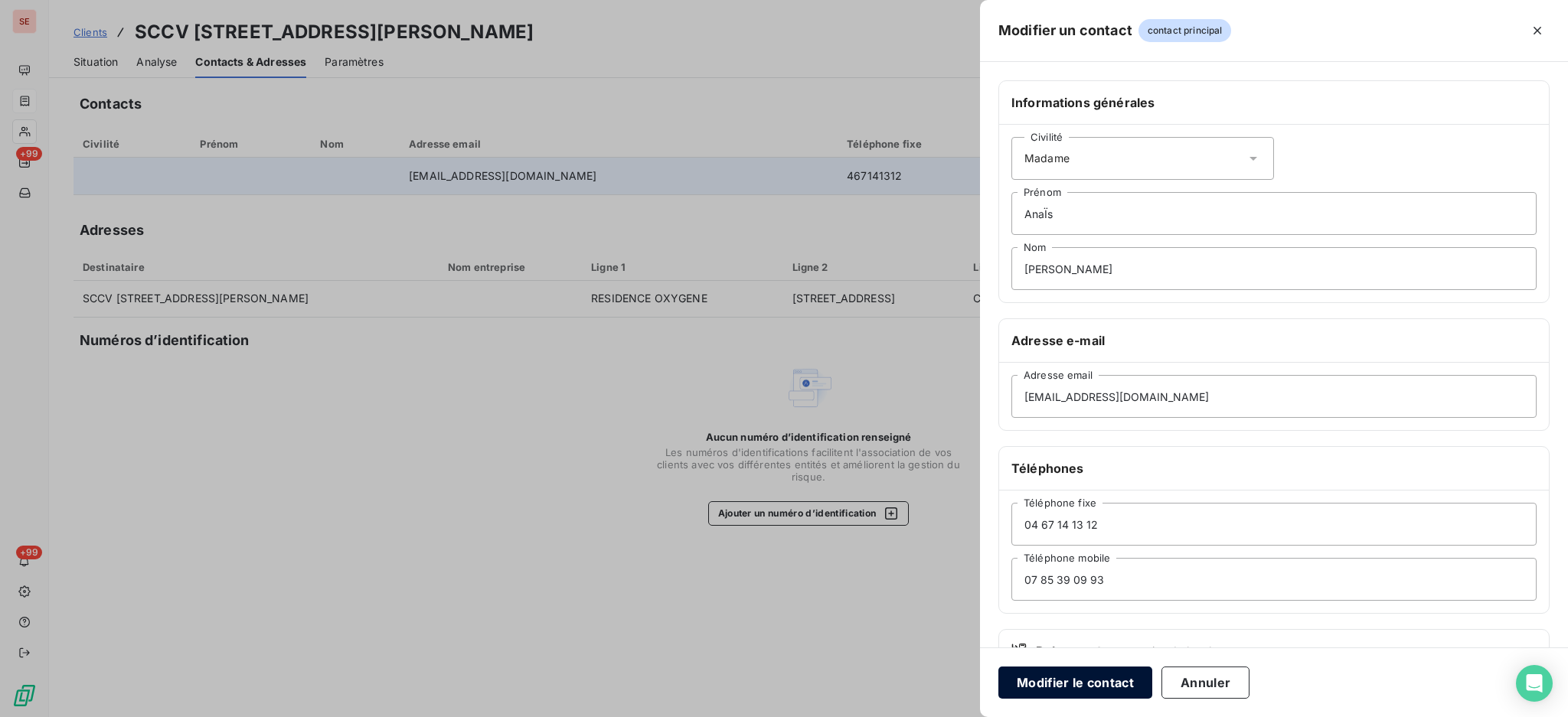
click at [1051, 684] on button "Modifier le contact" at bounding box center [1075, 682] width 154 height 32
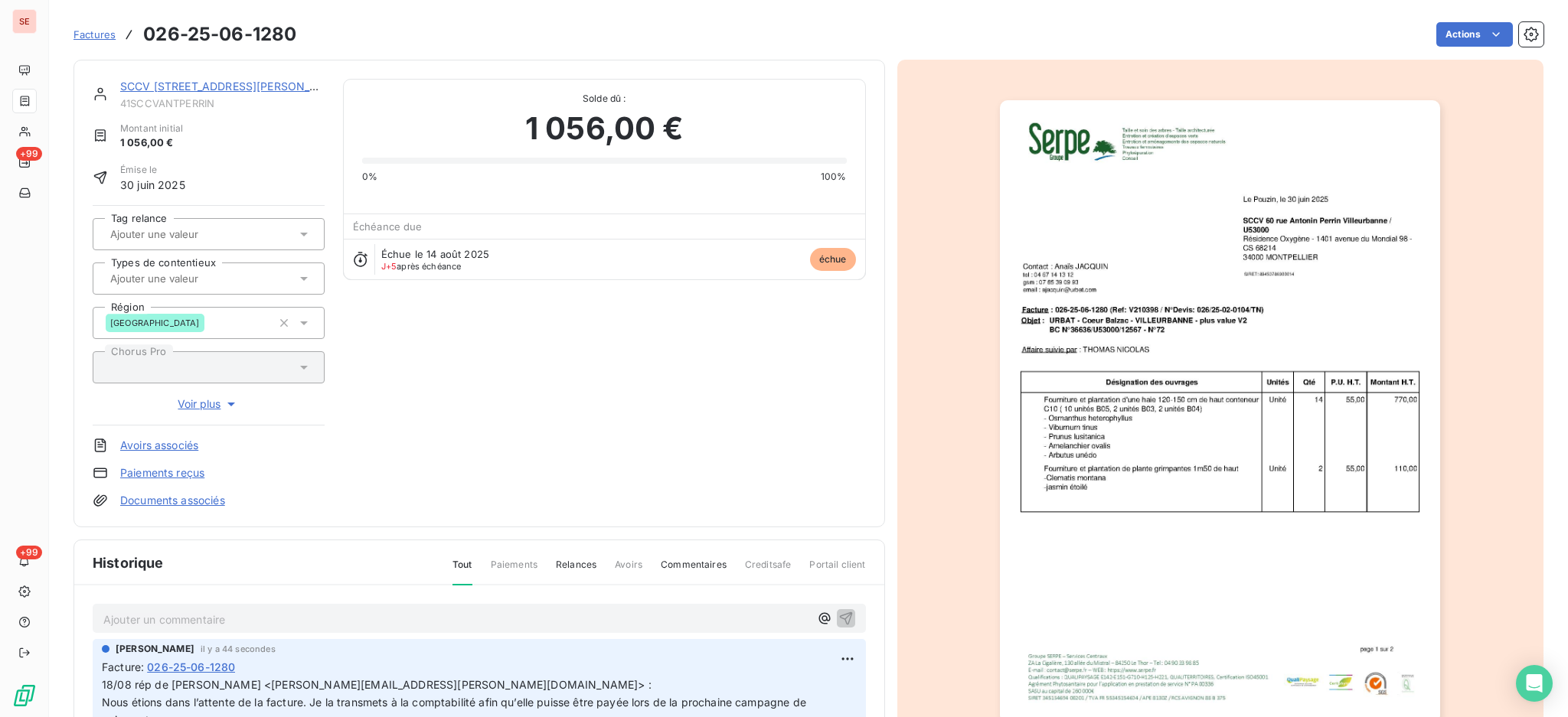
click at [674, 365] on div "SCCV [STREET_ADDRESS] PERRIN VILLEURB 41SCCVANTPERRIN Montant initial 1 056,00 …" at bounding box center [478, 294] width 773 height 430
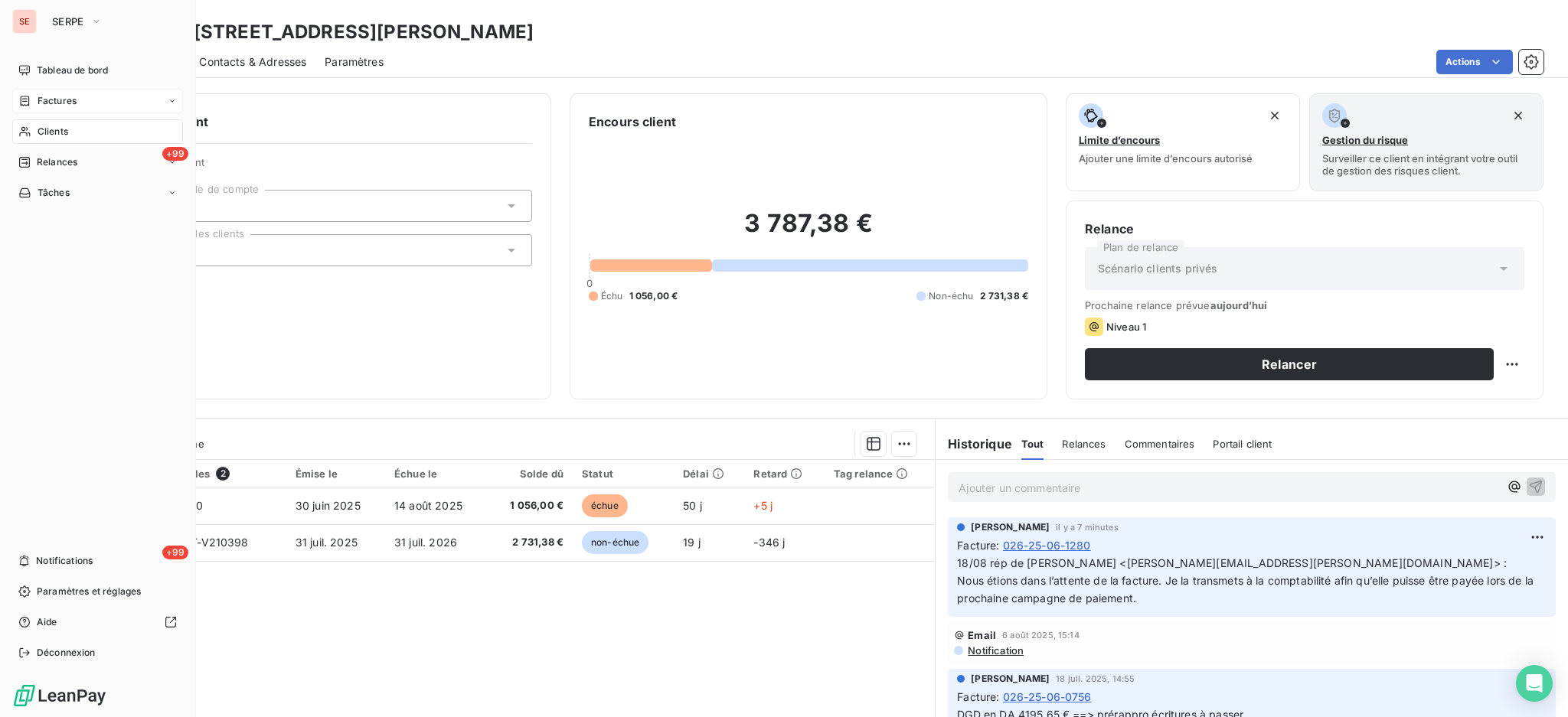
click at [64, 106] on span "Factures" at bounding box center [57, 101] width 39 height 14
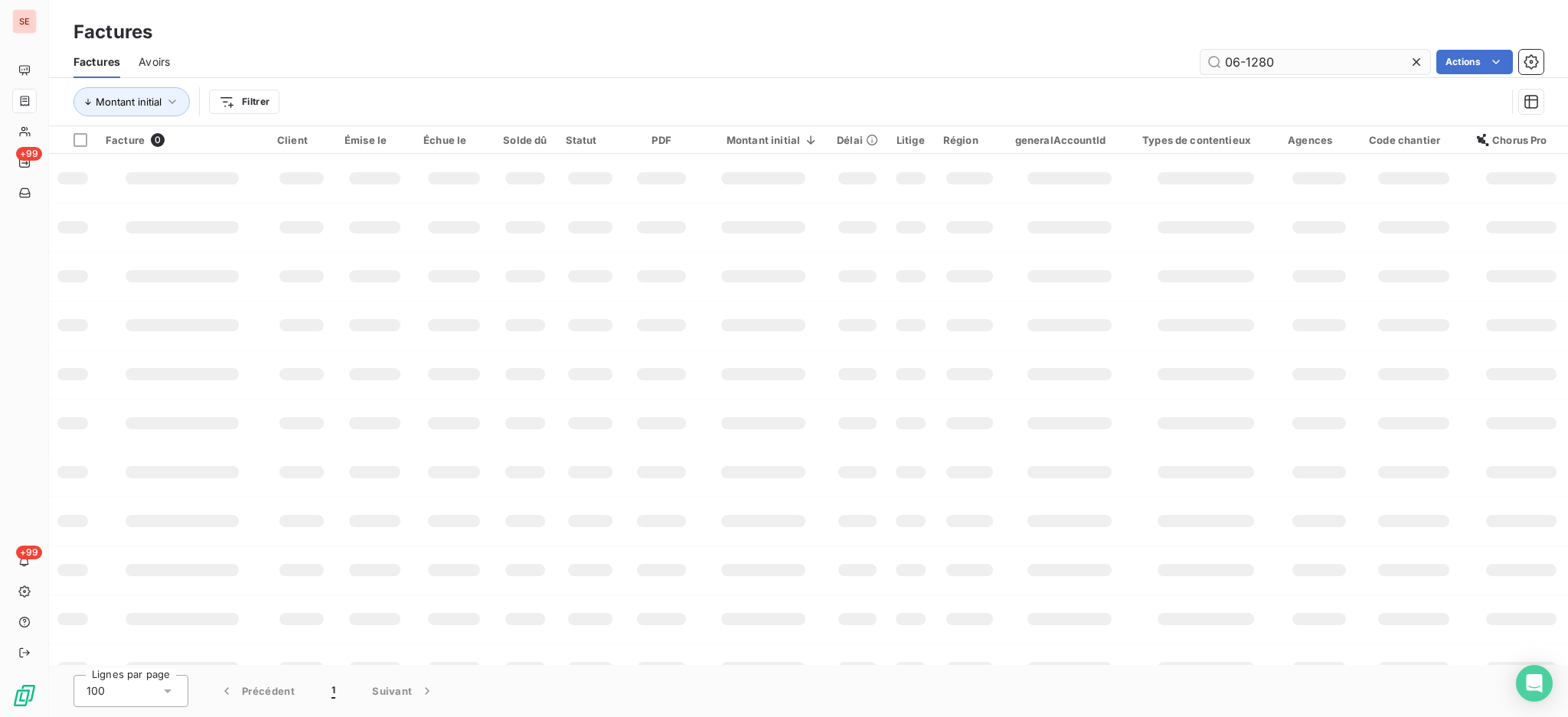
drag, startPoint x: 1299, startPoint y: 62, endPoint x: 1233, endPoint y: 72, distance: 66.8
click at [1297, 62] on input "06-1280" at bounding box center [1315, 61] width 230 height 25
click at [1275, 67] on input "06-1280" at bounding box center [1315, 61] width 230 height 25
click at [1208, 77] on div "Factures Avoirs 06-1280 Actions" at bounding box center [809, 61] width 1520 height 32
click at [1299, 66] on input "06-1280" at bounding box center [1315, 61] width 230 height 25
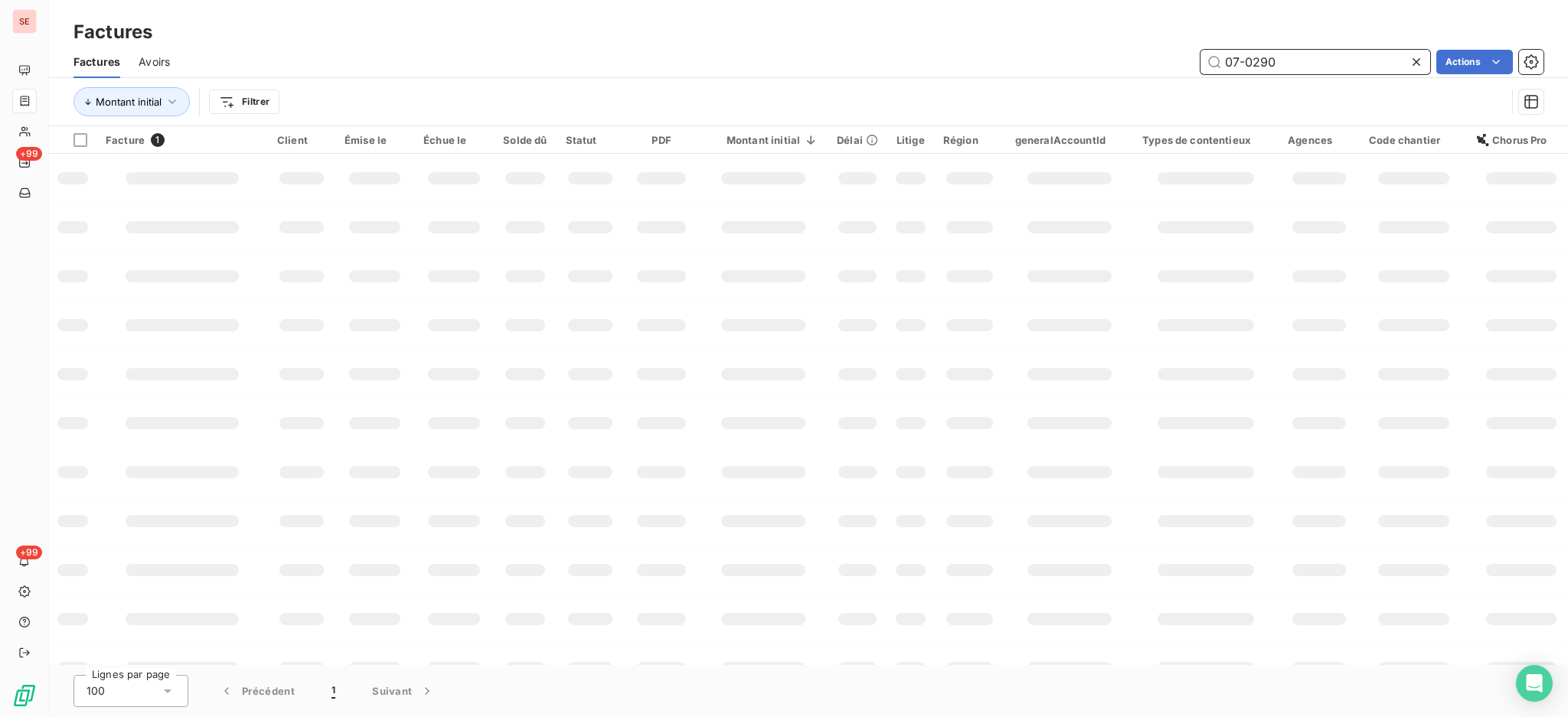
type input "07-0290"
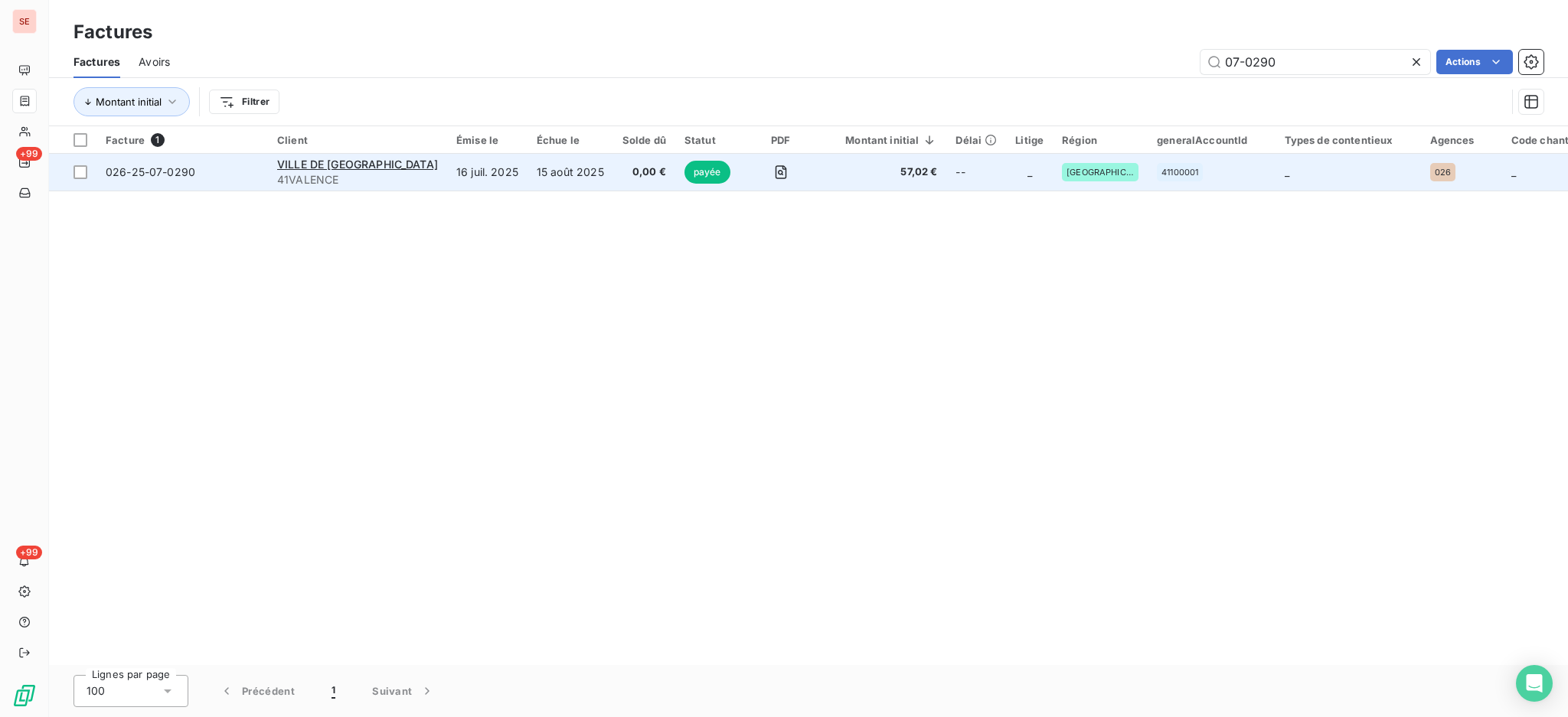
click at [355, 175] on span "41VALENCE" at bounding box center [358, 179] width 161 height 16
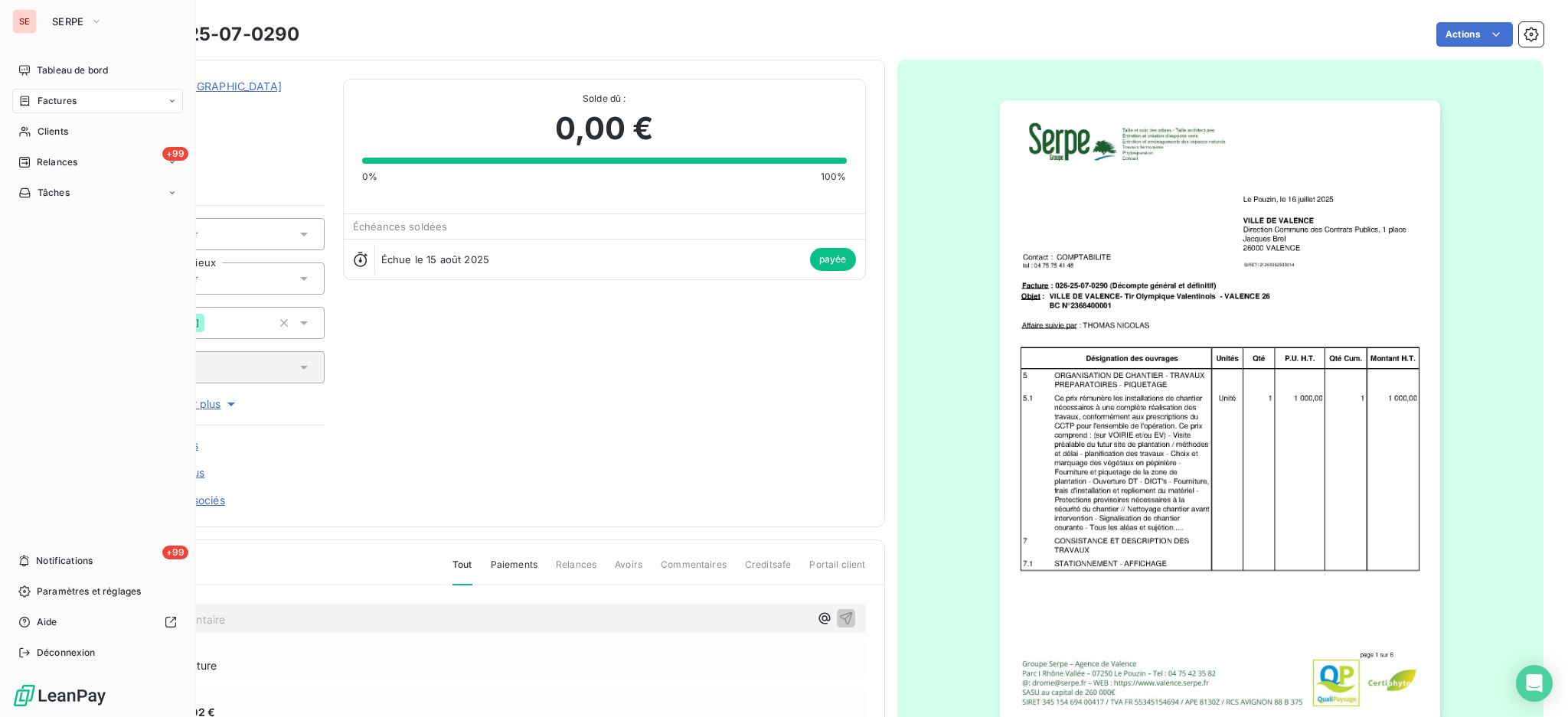
click at [38, 102] on span "Factures" at bounding box center [57, 101] width 39 height 14
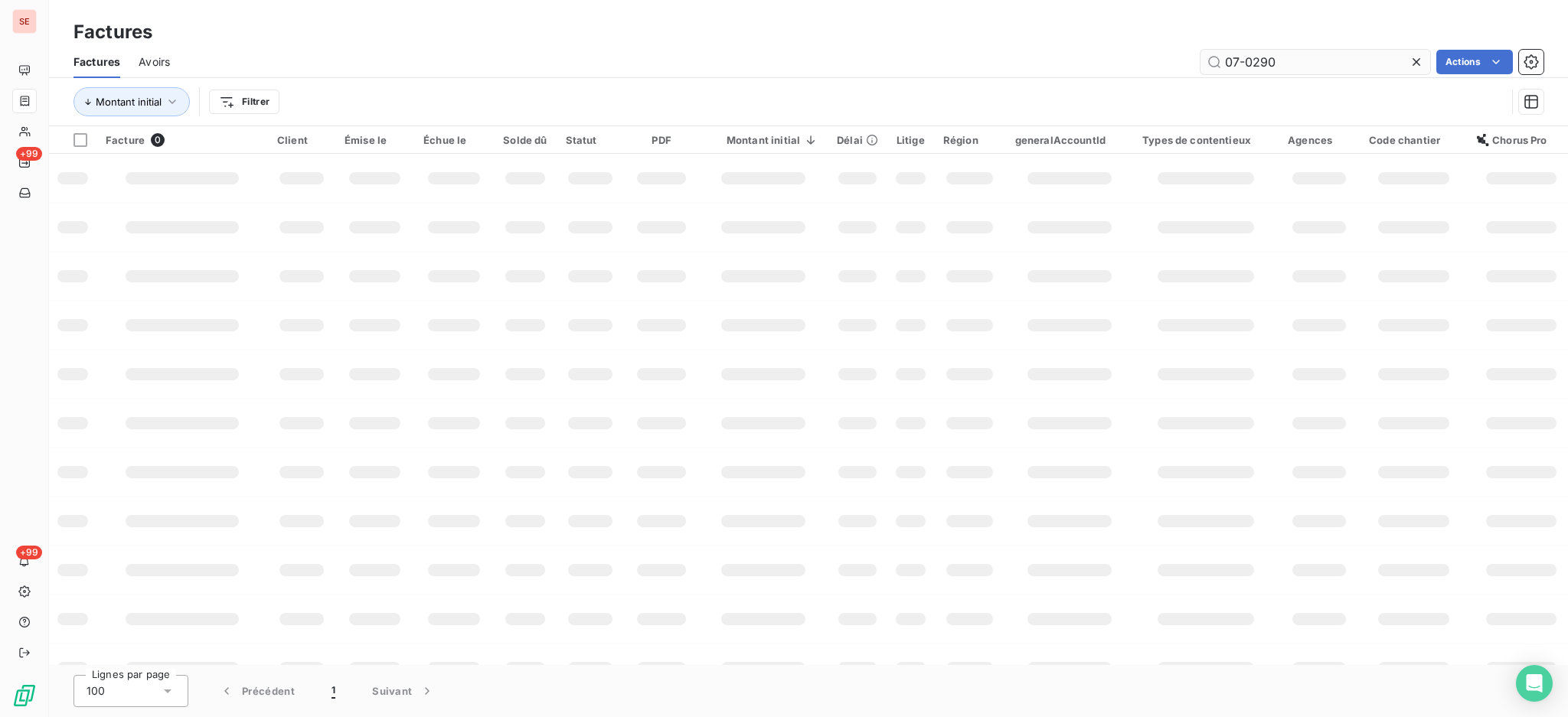
click at [1280, 54] on input "07-0290" at bounding box center [1315, 61] width 230 height 25
click at [1300, 64] on input "07-0290" at bounding box center [1315, 61] width 230 height 25
click at [1299, 63] on input "07-0290" at bounding box center [1315, 61] width 230 height 25
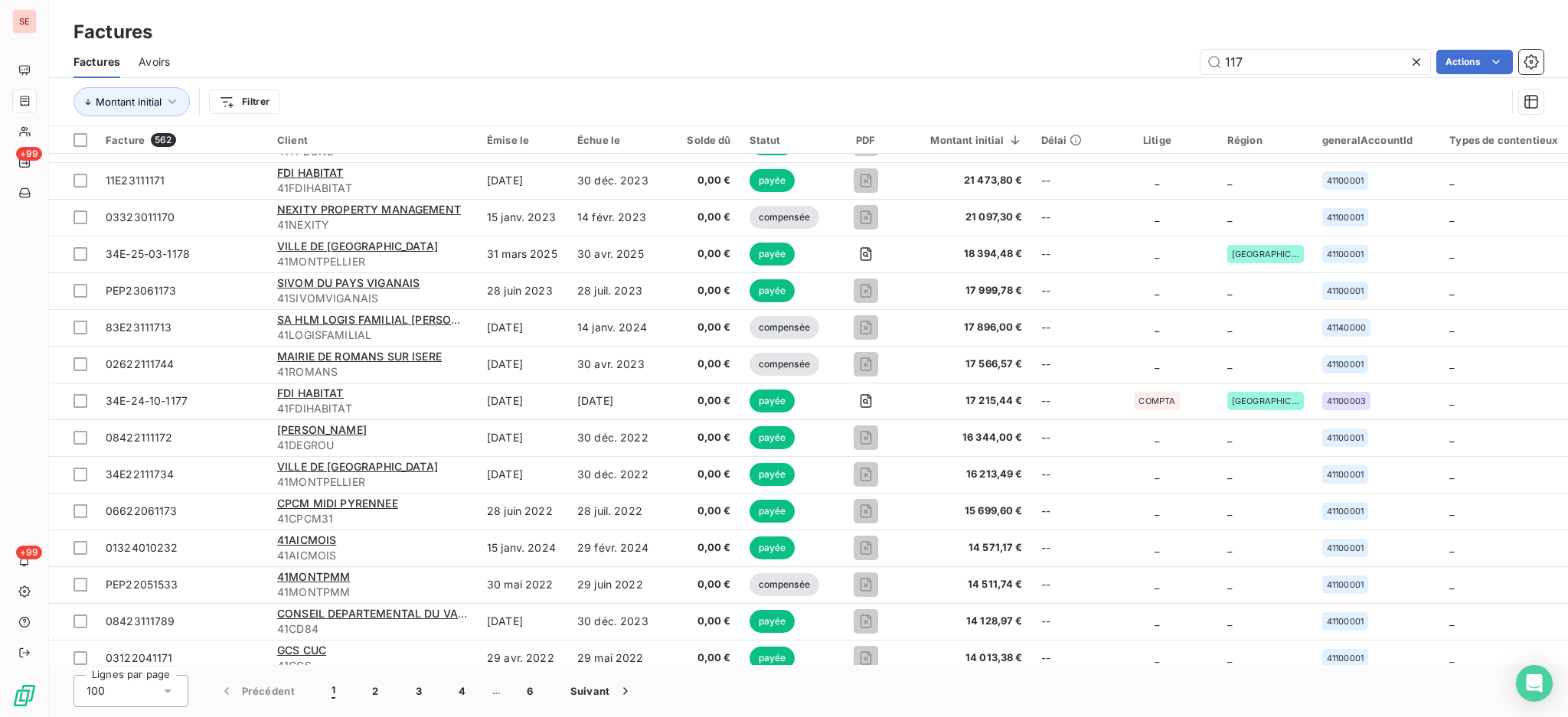
scroll to position [306, 0]
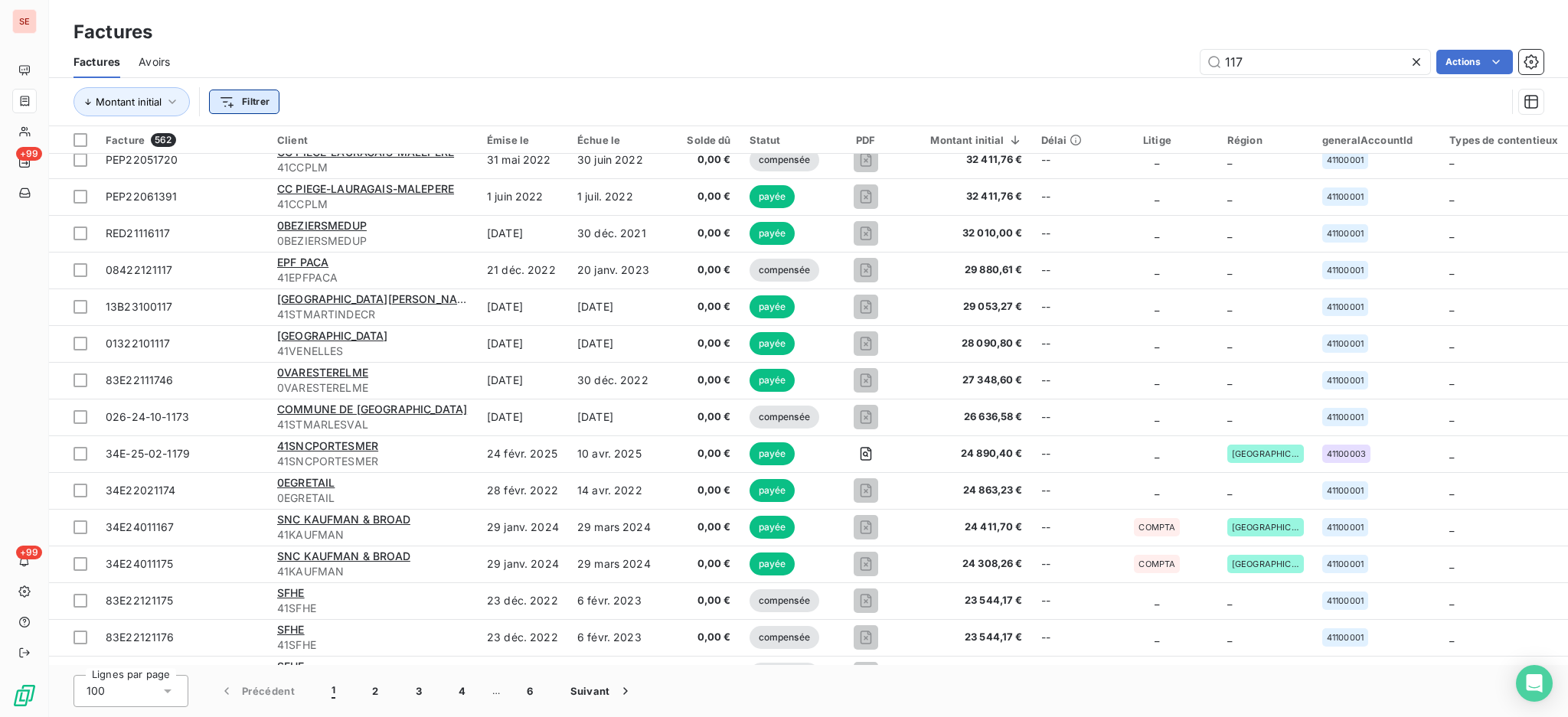
type input "117"
click at [267, 102] on html "SE +99 +99 Factures Factures Avoirs 117 Actions Montant initial Filtrer Facture…" at bounding box center [784, 358] width 1568 height 717
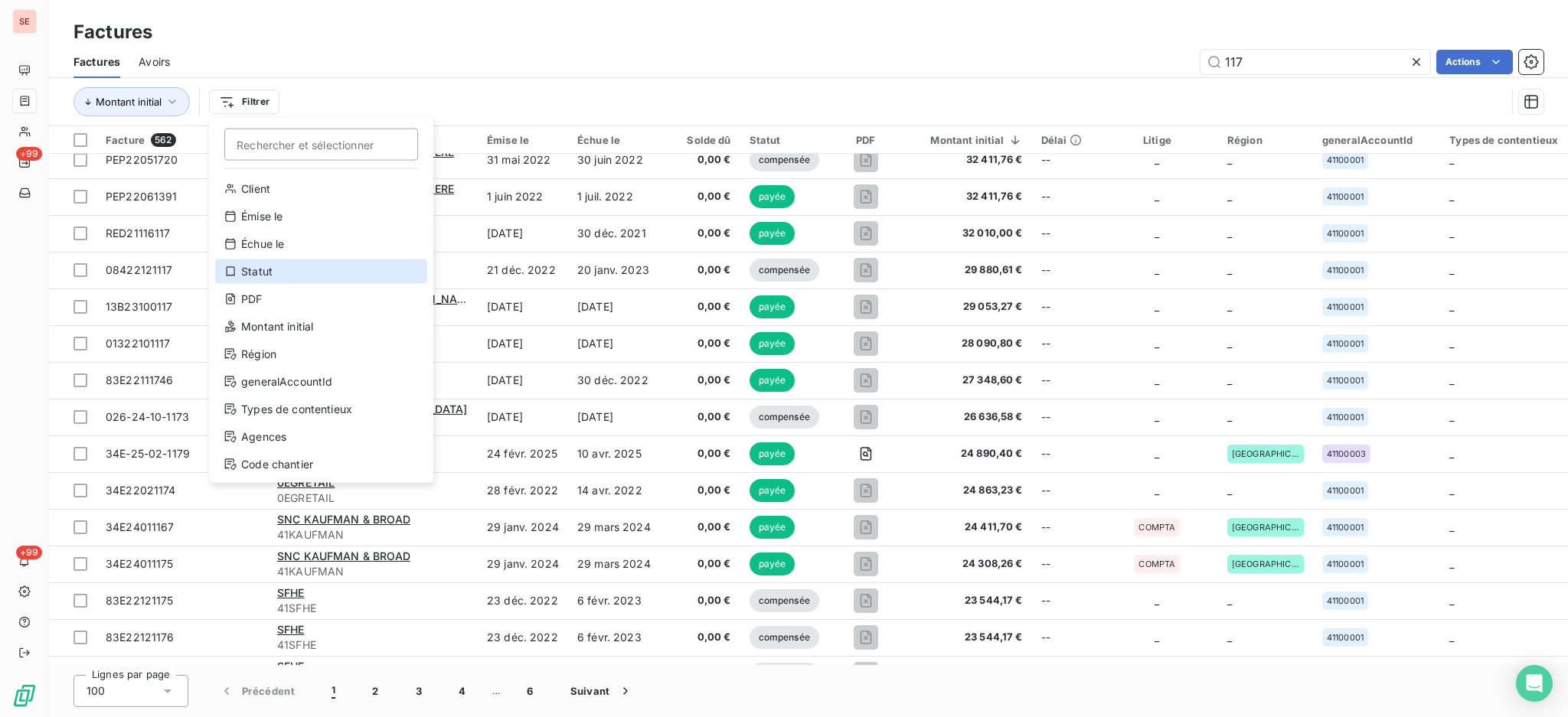
click at [252, 270] on div "Statut" at bounding box center [321, 272] width 212 height 25
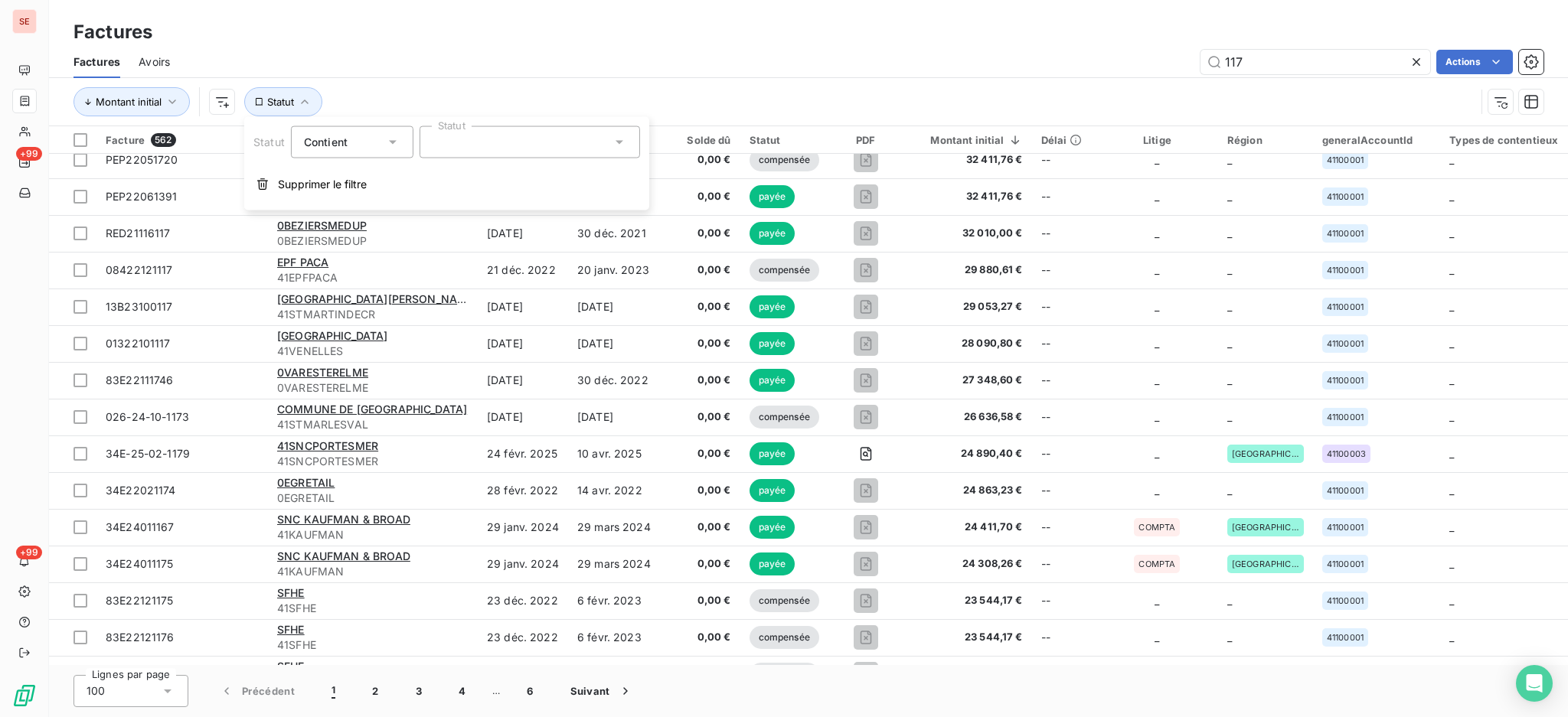
click at [390, 139] on icon at bounding box center [392, 142] width 16 height 16
click at [334, 207] on span "Ne contient pas" at bounding box center [363, 206] width 82 height 13
click at [625, 144] on icon at bounding box center [619, 142] width 16 height 16
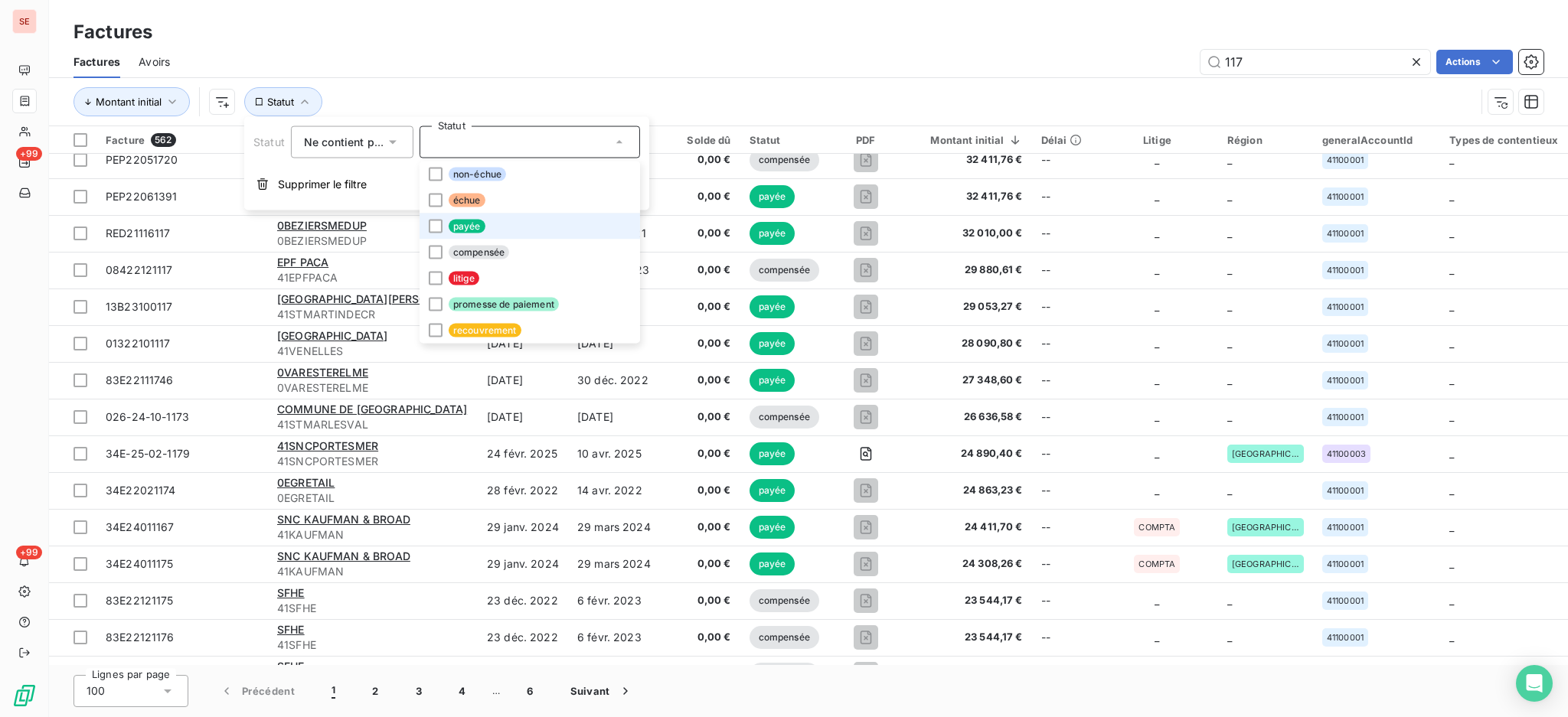
click at [496, 223] on li "payée" at bounding box center [530, 227] width 220 height 26
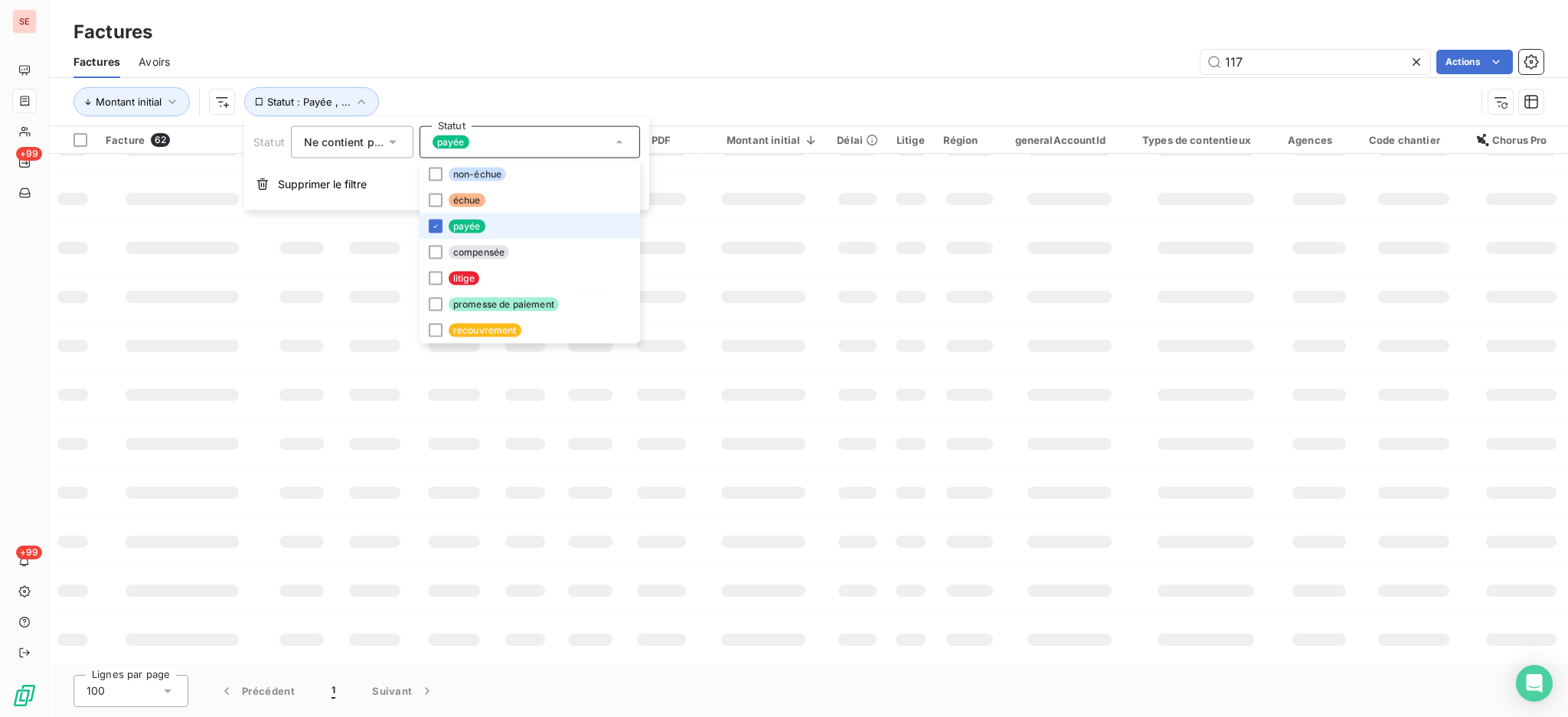
scroll to position [229, 0]
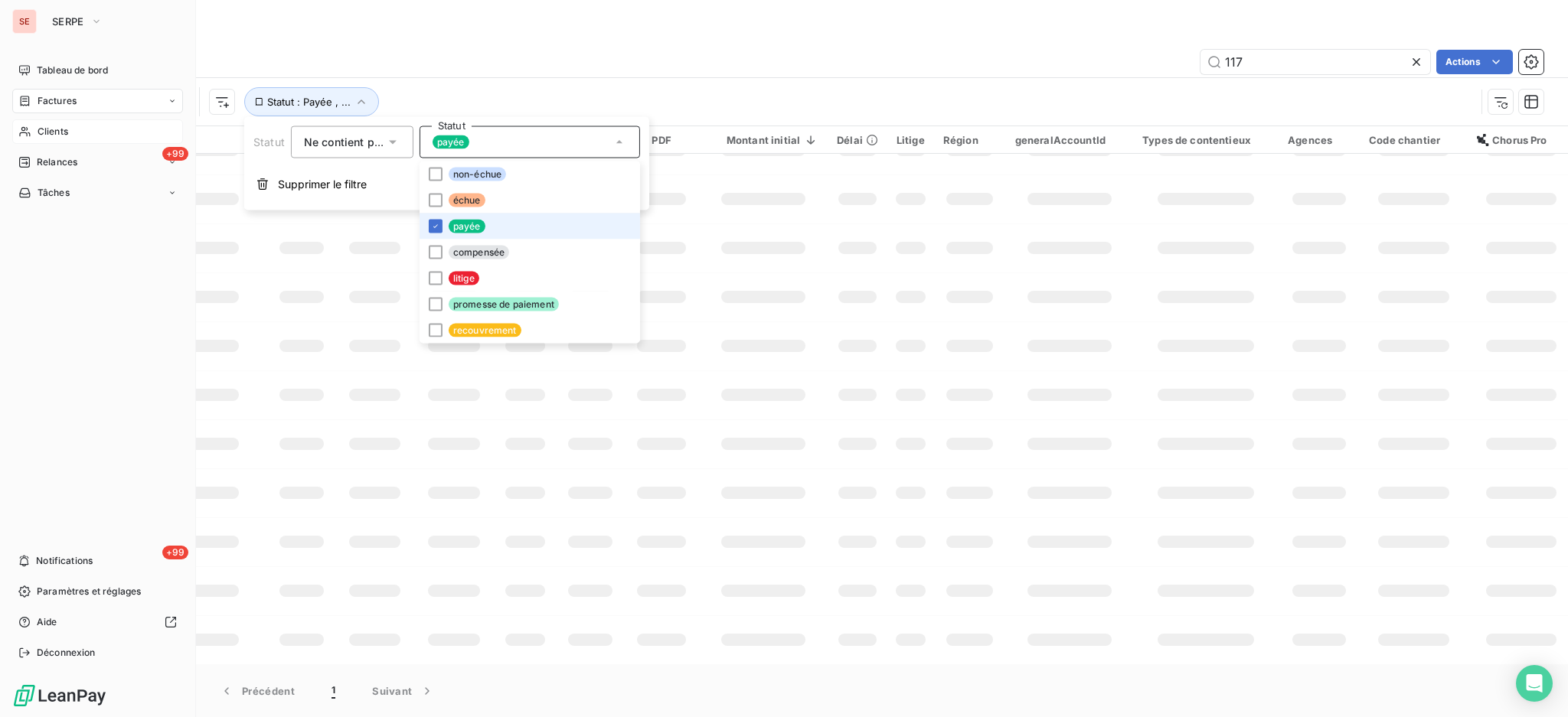
click at [49, 132] on span "Clients" at bounding box center [52, 131] width 30 height 14
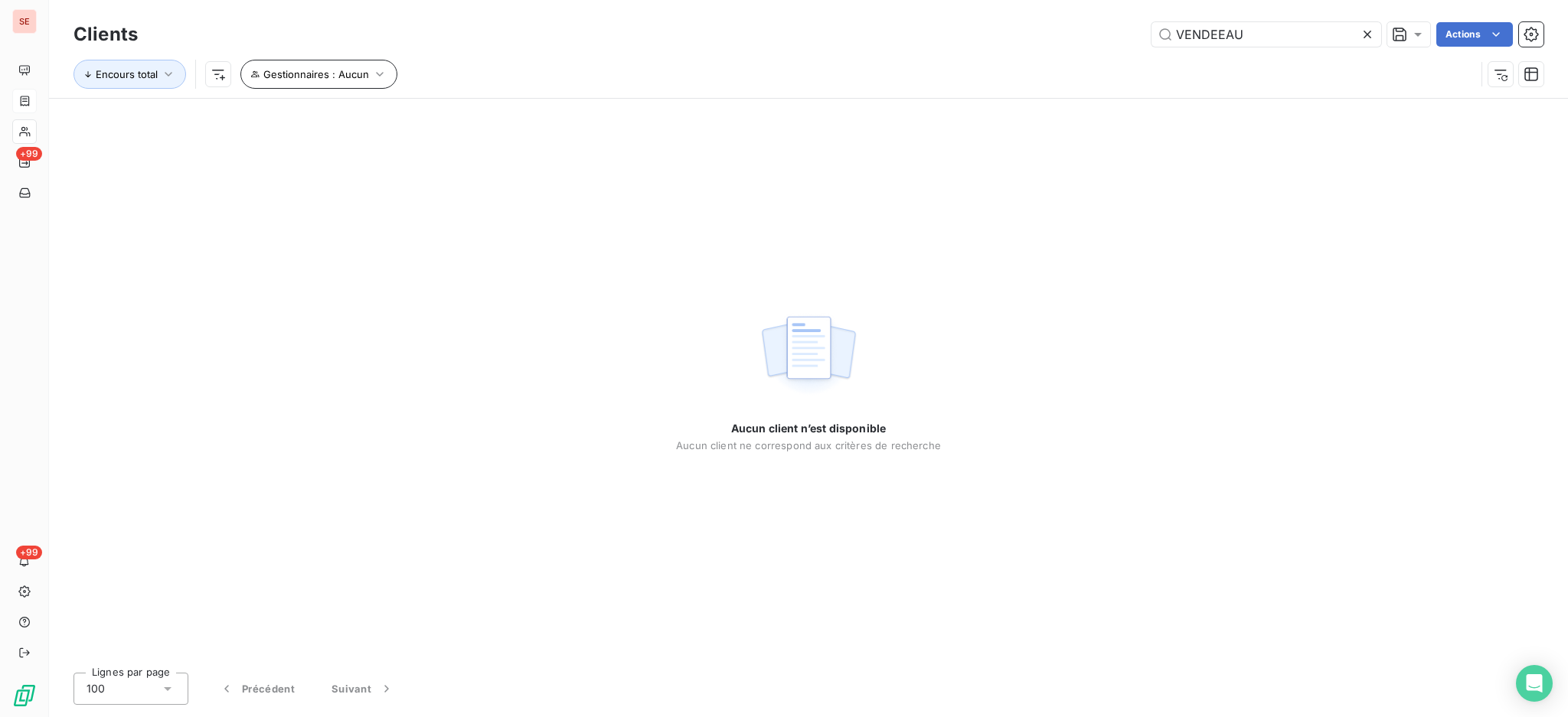
type input "VENDEEAU"
click at [341, 72] on span "Gestionnaires : Aucun" at bounding box center [317, 73] width 106 height 12
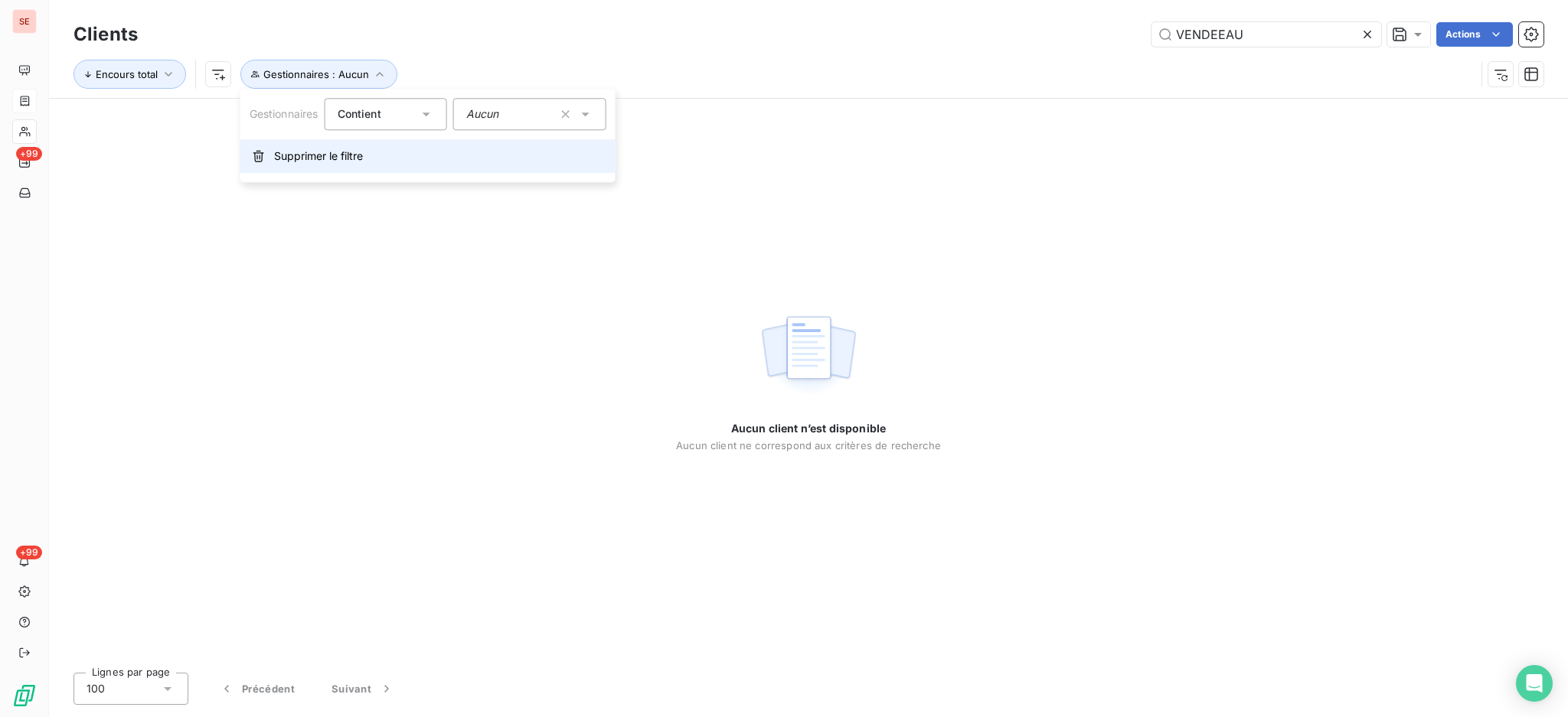
click at [332, 164] on span "Supprimer le filtre" at bounding box center [318, 155] width 89 height 16
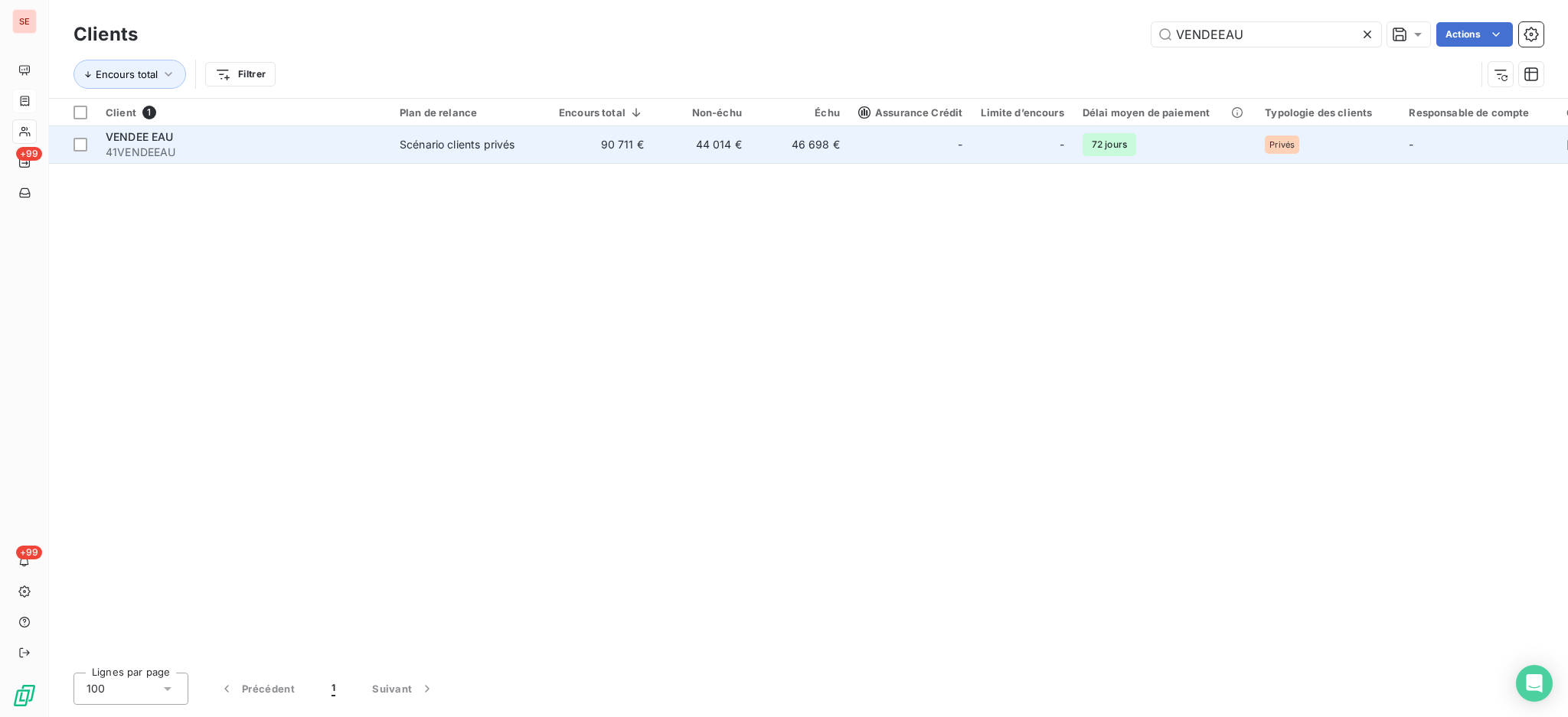
click at [210, 139] on div "VENDEE EAU" at bounding box center [243, 136] width 275 height 16
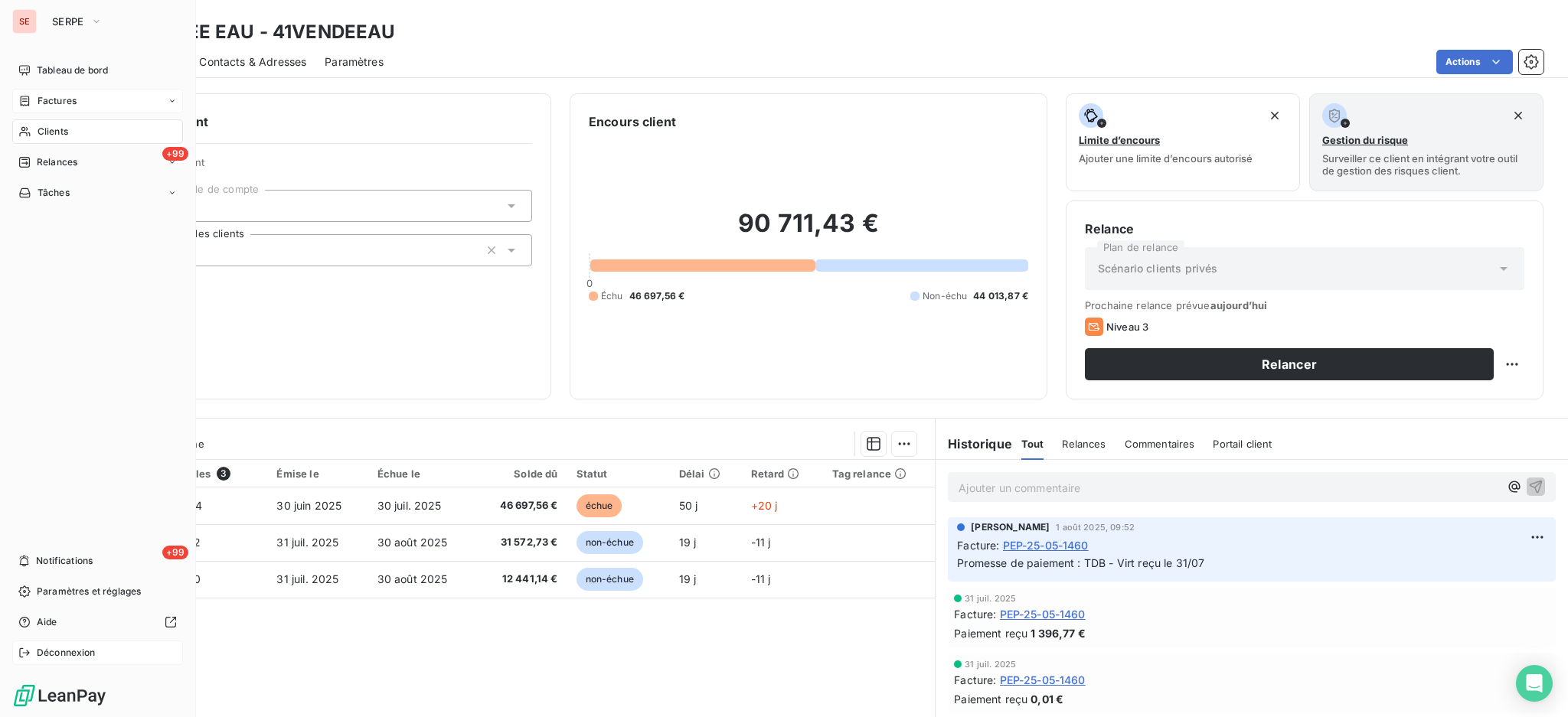
click at [82, 648] on span "Déconnexion" at bounding box center [66, 652] width 59 height 14
